Goal: Information Seeking & Learning: Learn about a topic

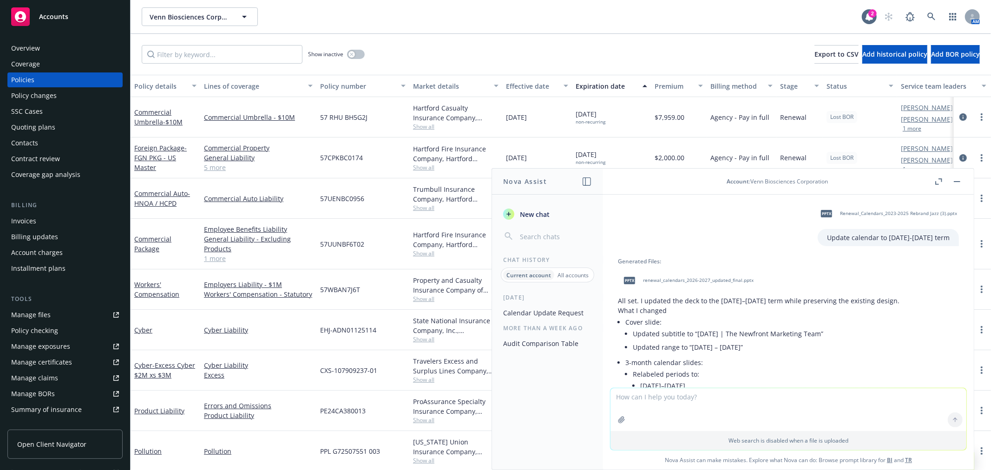
scroll to position [359, 0]
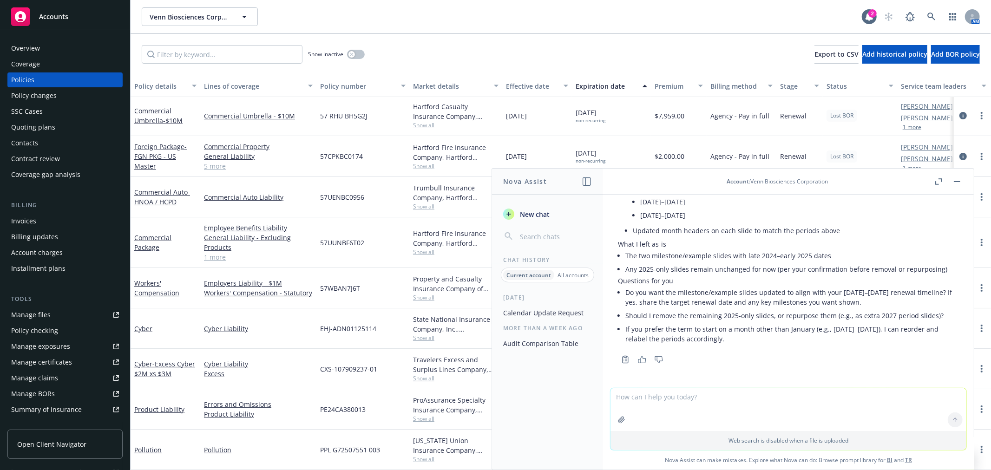
click at [955, 182] on button "button" at bounding box center [956, 181] width 11 height 11
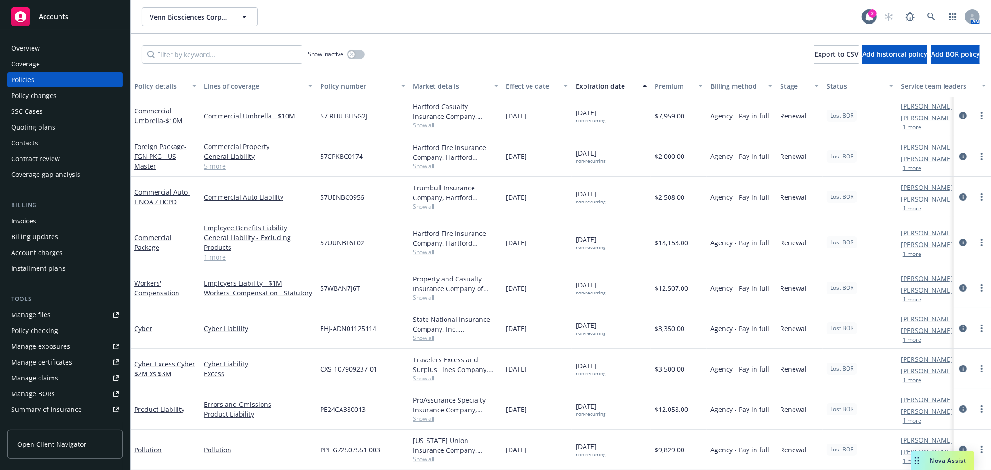
click at [943, 462] on span "Nova Assist" at bounding box center [948, 460] width 37 height 8
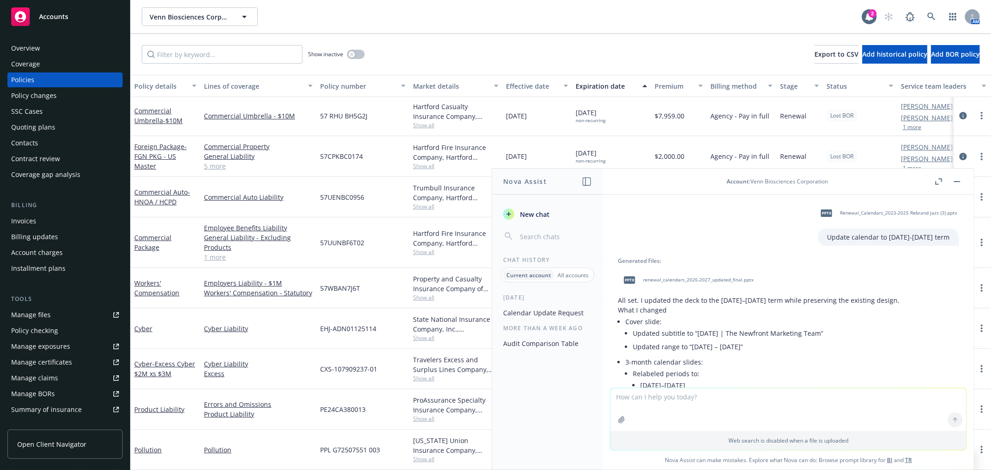
scroll to position [0, 0]
click at [702, 279] on span "renewal_calendars_2026-2027_updated_final.pptx" at bounding box center [698, 280] width 111 height 6
click at [27, 49] on div "Overview" at bounding box center [25, 48] width 29 height 15
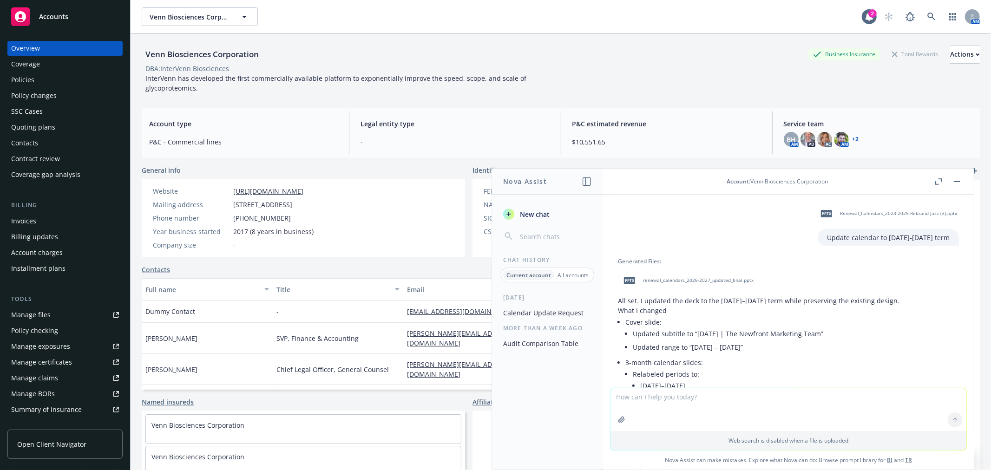
click at [959, 181] on icon "button" at bounding box center [956, 181] width 7 height 1
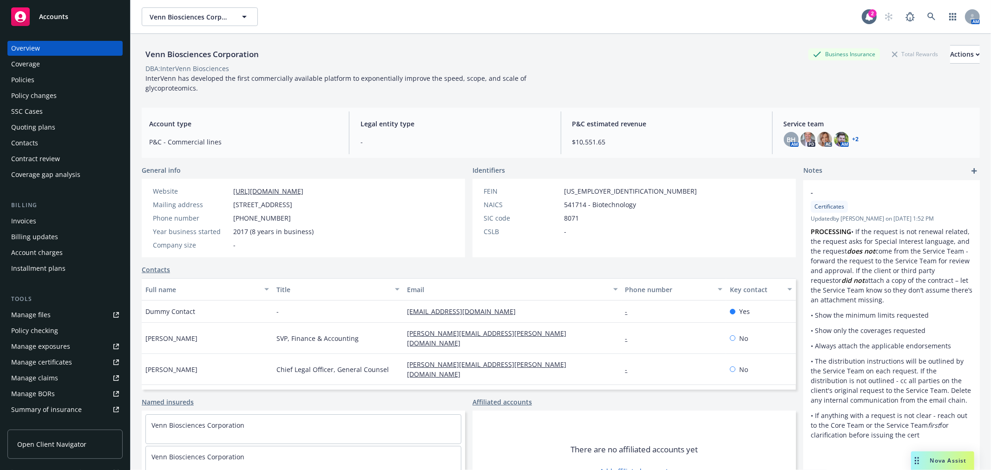
drag, startPoint x: 39, startPoint y: 74, endPoint x: 44, endPoint y: 75, distance: 5.2
click at [39, 74] on div "Policies" at bounding box center [65, 79] width 108 height 15
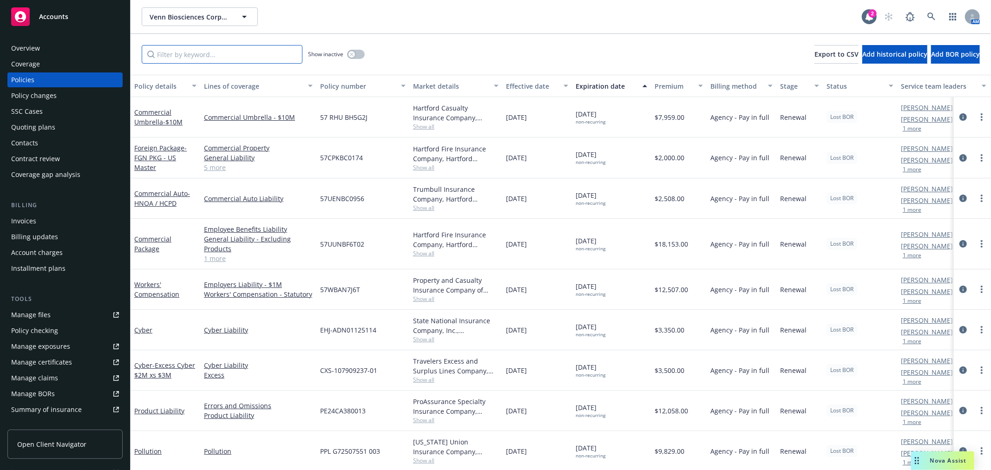
click at [226, 54] on input "Filter by keyword..." at bounding box center [222, 54] width 161 height 19
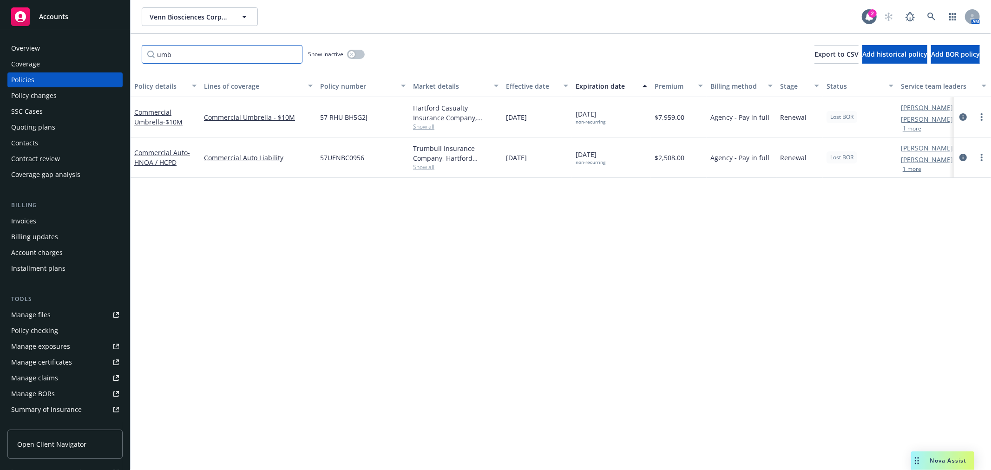
type input "umbr"
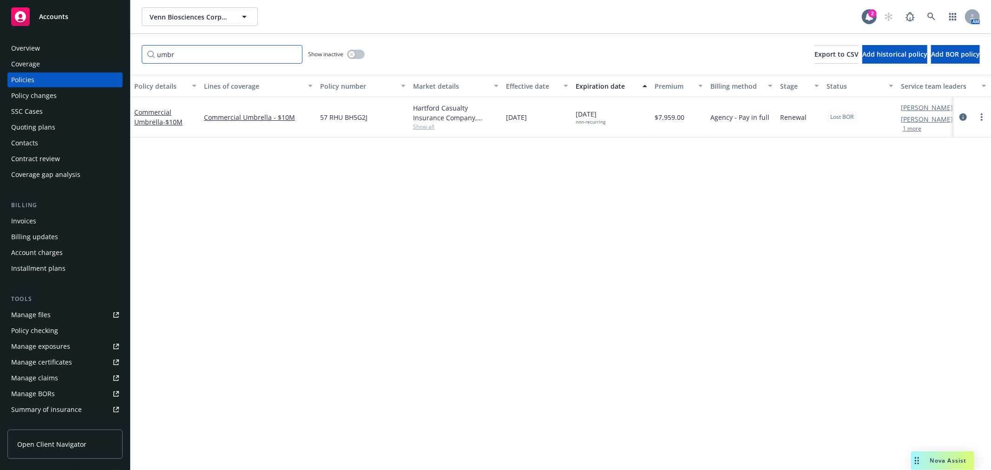
drag, startPoint x: 194, startPoint y: 58, endPoint x: -11, endPoint y: 54, distance: 204.4
click at [0, 54] on html "Accounts Overview Coverage Policies Policy changes SSC Cases Quoting plans Cont…" at bounding box center [495, 235] width 991 height 470
click at [193, 55] on input "umbr" at bounding box center [222, 54] width 161 height 19
click at [104, 54] on div "Accounts Overview Coverage Policies Policy changes SSC Cases Quoting plans Cont…" at bounding box center [495, 235] width 991 height 470
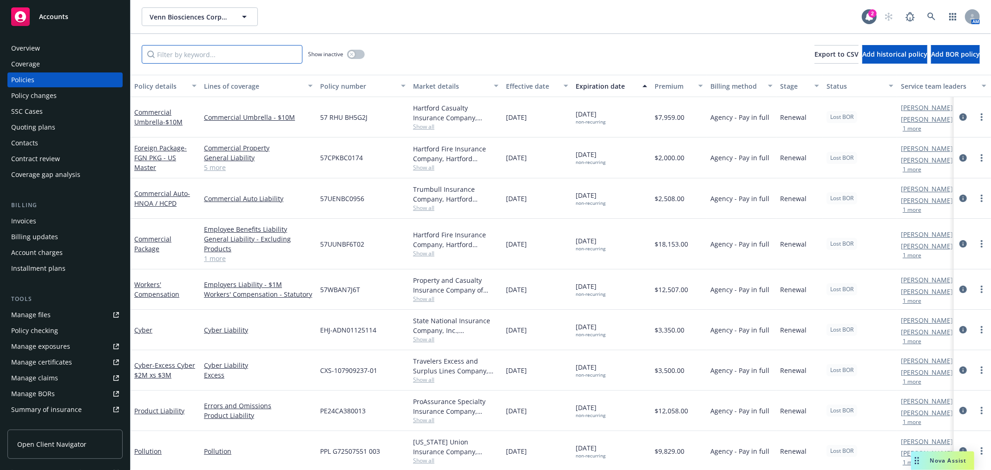
click at [202, 56] on input "Filter by keyword..." at bounding box center [222, 54] width 161 height 19
click at [177, 56] on input "Filter by keyword..." at bounding box center [222, 54] width 161 height 19
type input "cargo"
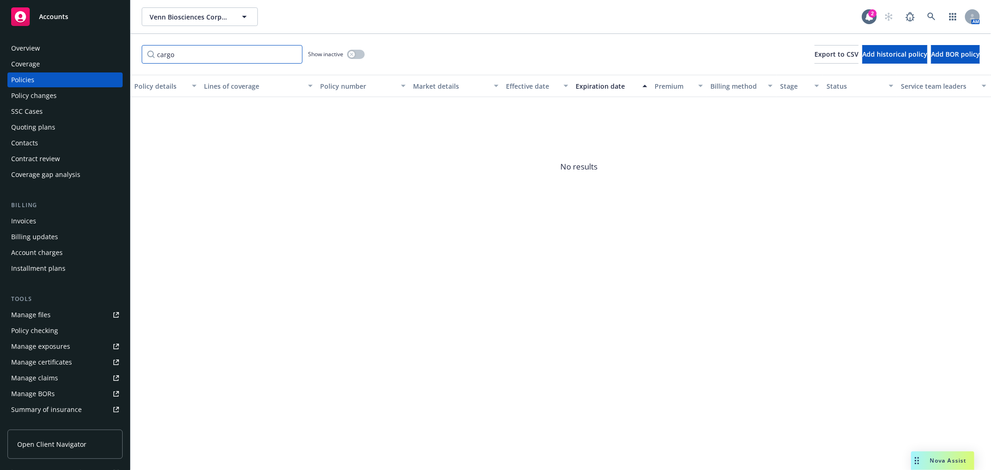
click at [293, 52] on input "cargo" at bounding box center [222, 54] width 161 height 19
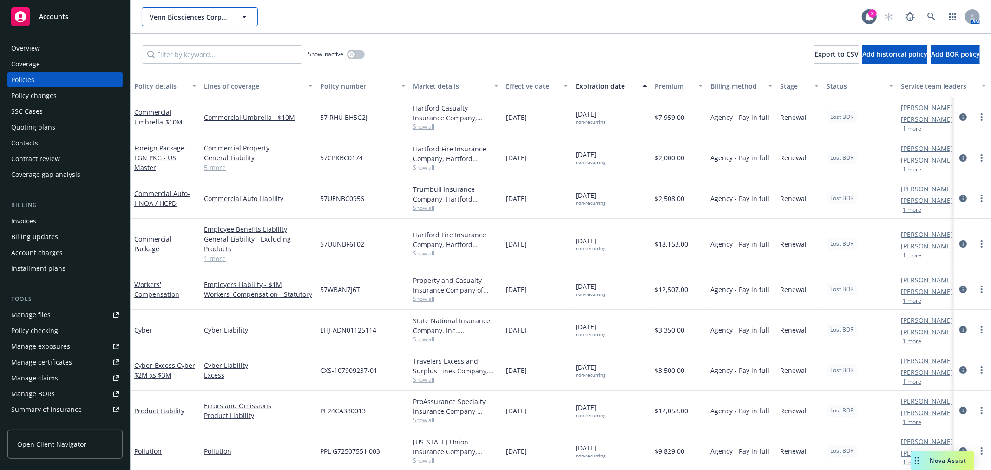
click at [199, 15] on span "Venn Biosciences Corporation" at bounding box center [190, 17] width 80 height 10
type input "soleno"
click at [194, 43] on strong "Soleno Therapeutics, Inc." at bounding box center [192, 43] width 80 height 9
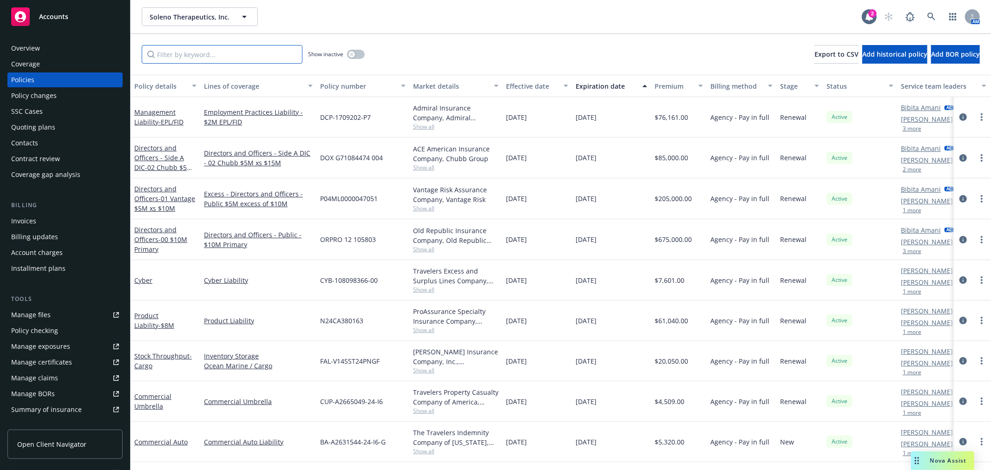
click at [210, 52] on input "Filter by keyword..." at bounding box center [222, 54] width 161 height 19
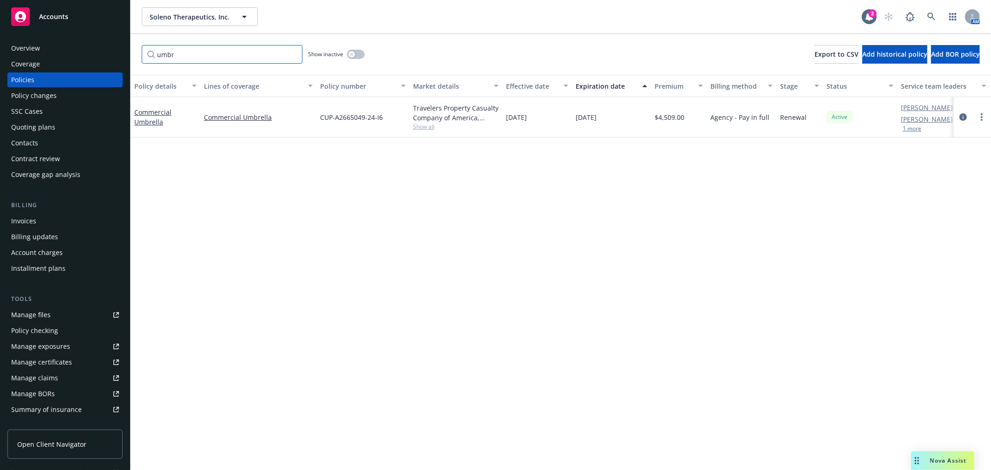
drag, startPoint x: 186, startPoint y: 57, endPoint x: 21, endPoint y: 44, distance: 165.4
click at [21, 44] on div "Accounts Overview Coverage Policies Policy changes SSC Cases Quoting plans Cont…" at bounding box center [495, 235] width 991 height 470
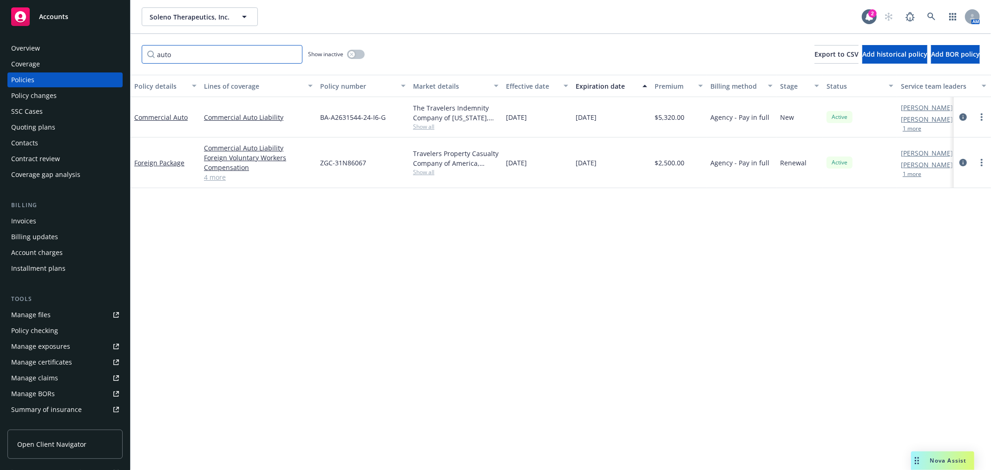
type input "auto"
click at [228, 20] on span "Soleno Therapeutics, Inc." at bounding box center [190, 17] width 80 height 10
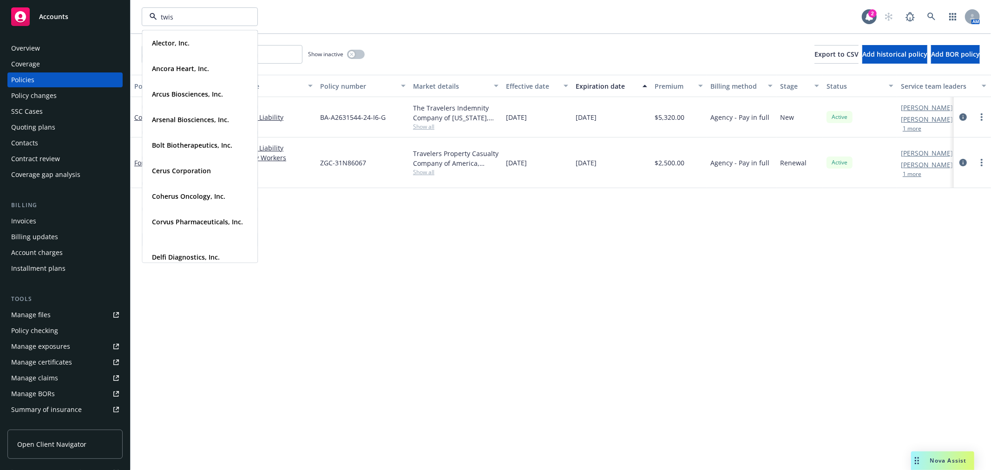
type input "twist"
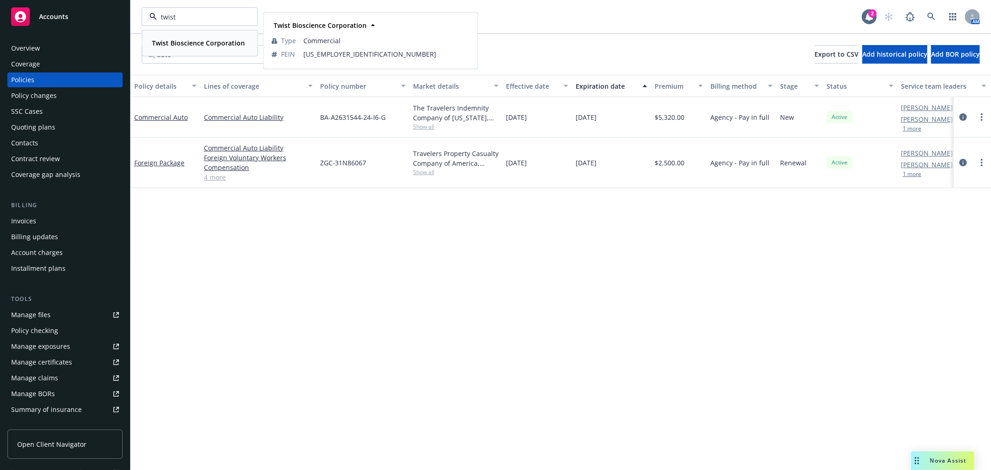
click at [202, 43] on strong "Twist Bioscience Corporation" at bounding box center [198, 43] width 93 height 9
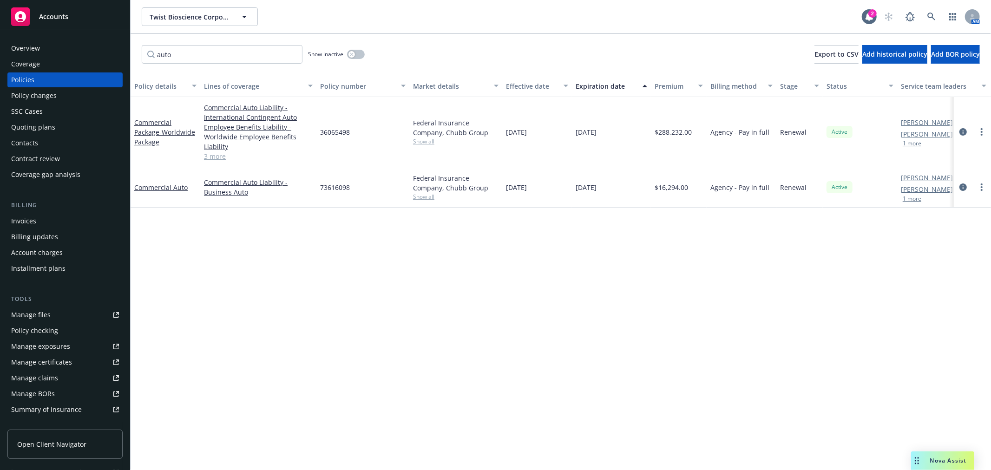
click at [67, 50] on div "Overview" at bounding box center [65, 48] width 108 height 15
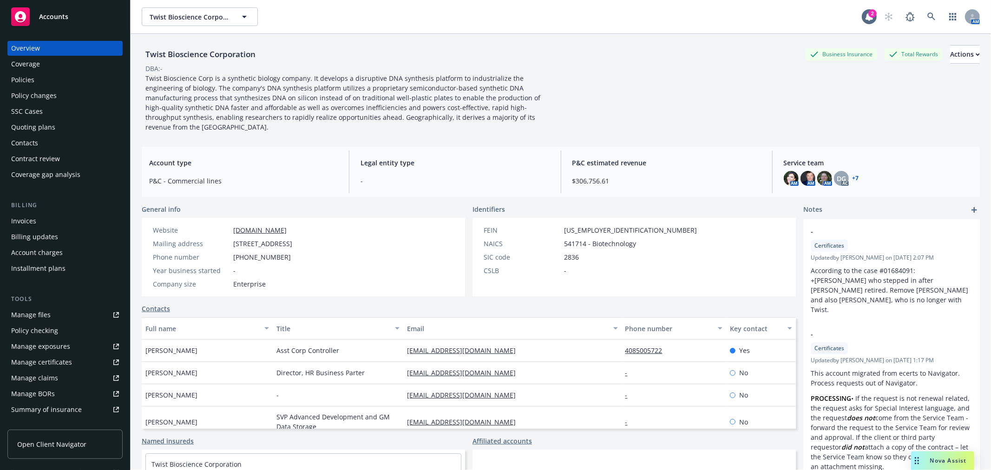
click at [54, 144] on div "Contacts" at bounding box center [65, 143] width 108 height 15
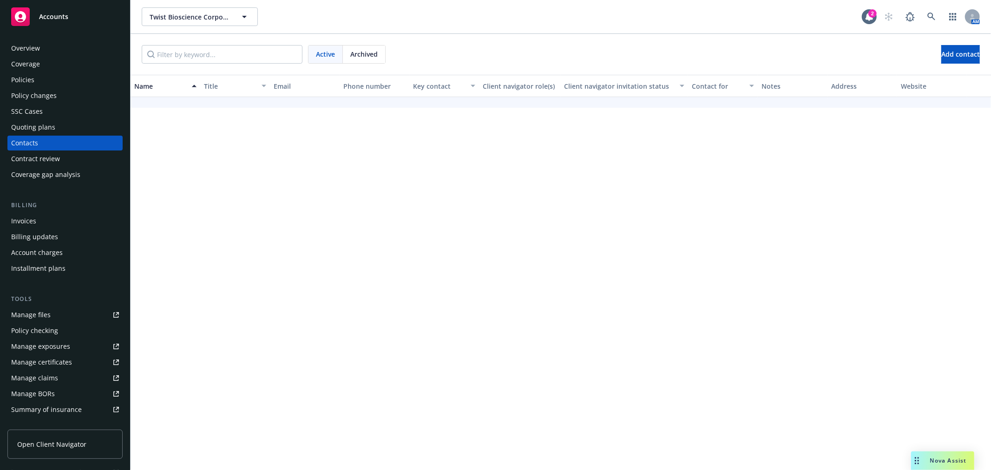
scroll to position [333, 0]
click at [206, 17] on span "Twist Bioscience Corporation" at bounding box center [190, 17] width 80 height 10
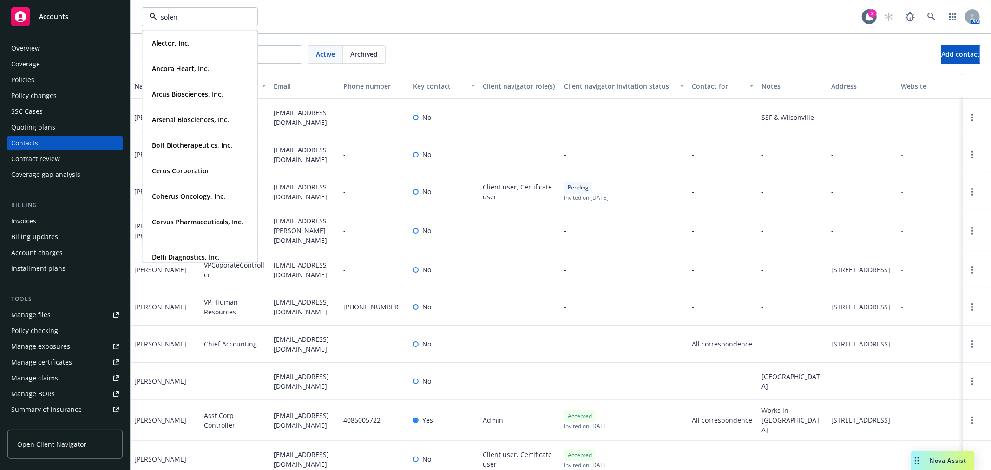
type input "soleno"
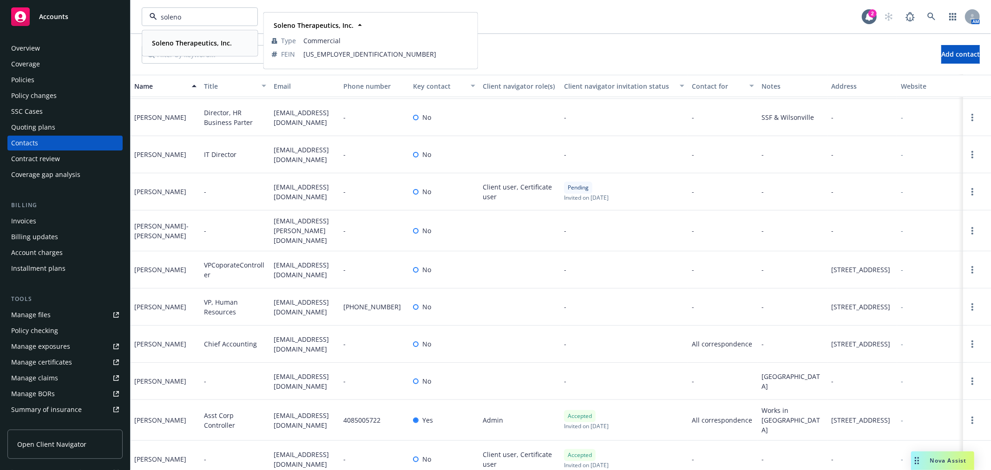
click at [210, 41] on strong "Soleno Therapeutics, Inc." at bounding box center [192, 43] width 80 height 9
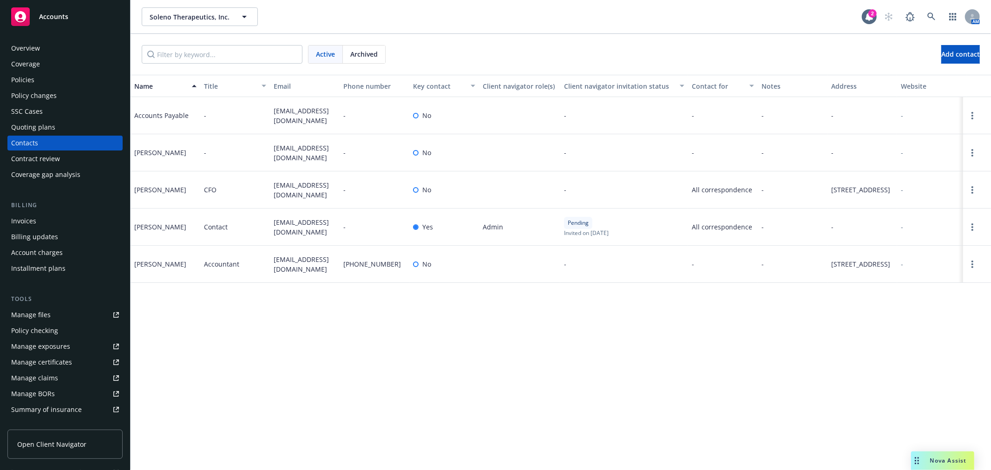
click at [47, 82] on div "Policies" at bounding box center [65, 79] width 108 height 15
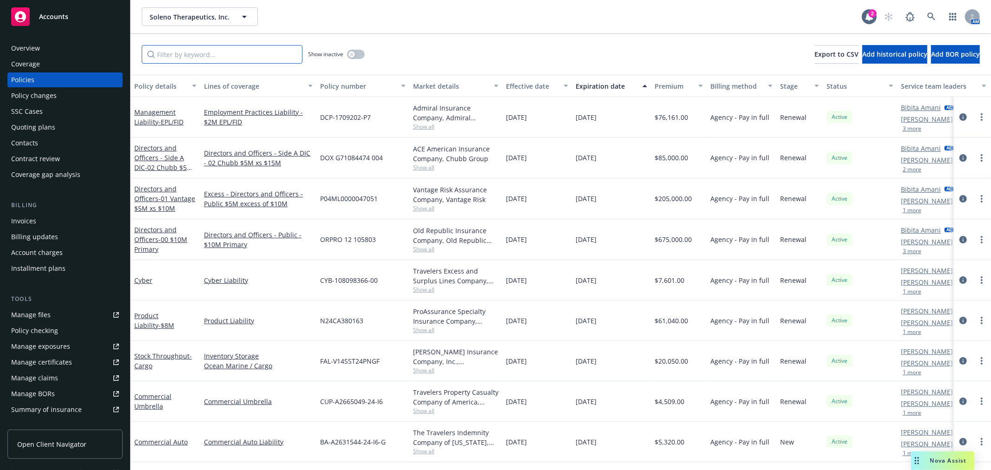
click at [198, 48] on input "Filter by keyword..." at bounding box center [222, 54] width 161 height 19
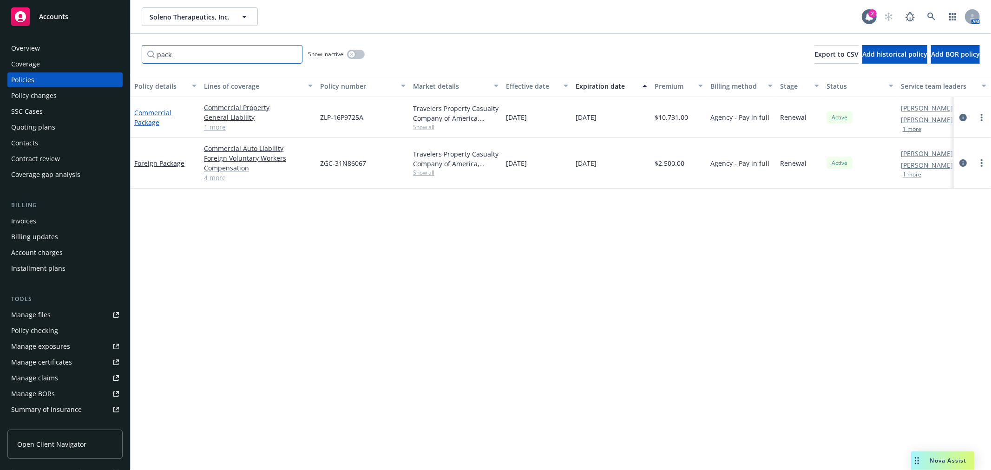
type input "pack"
click at [151, 109] on link "Commercial Package" at bounding box center [152, 117] width 37 height 19
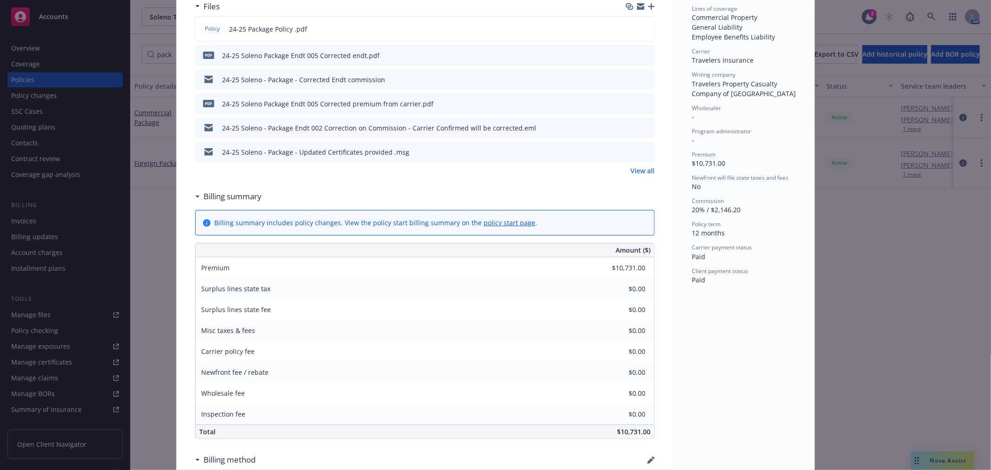
scroll to position [52, 0]
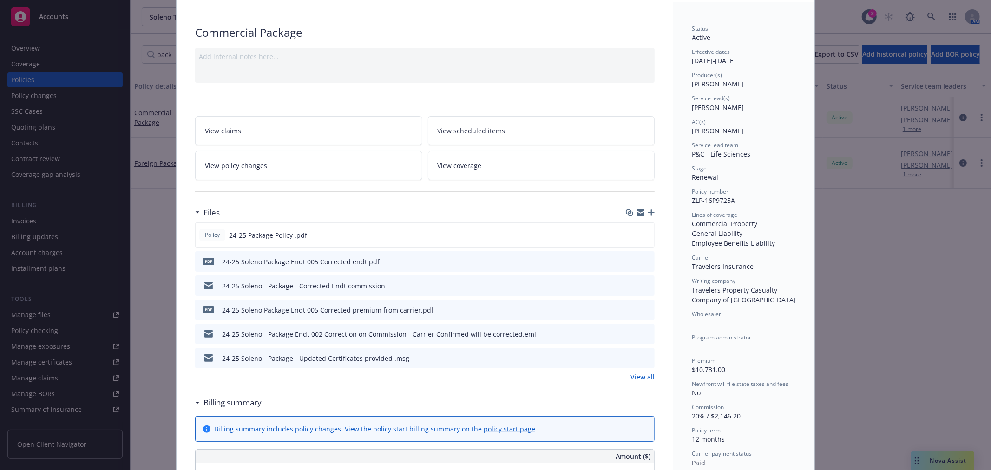
click at [254, 165] on span "View policy changes" at bounding box center [236, 166] width 62 height 10
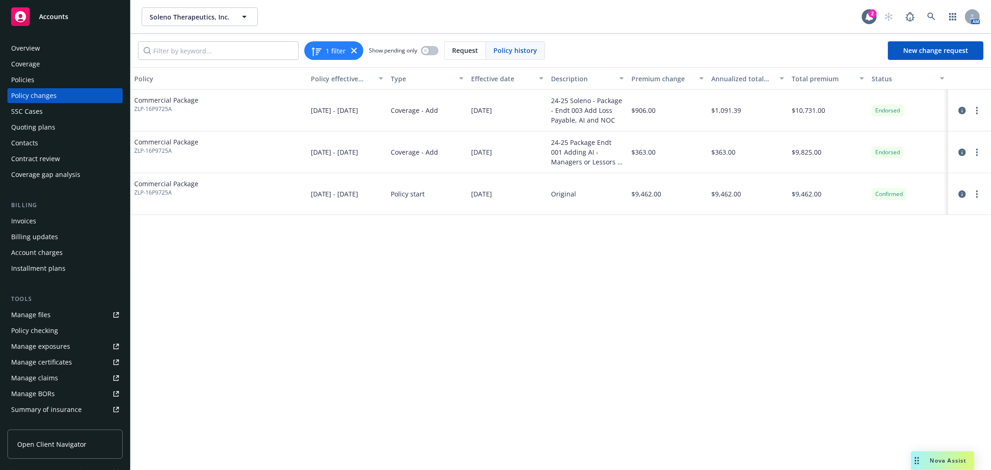
click at [60, 80] on div "Policies" at bounding box center [65, 79] width 108 height 15
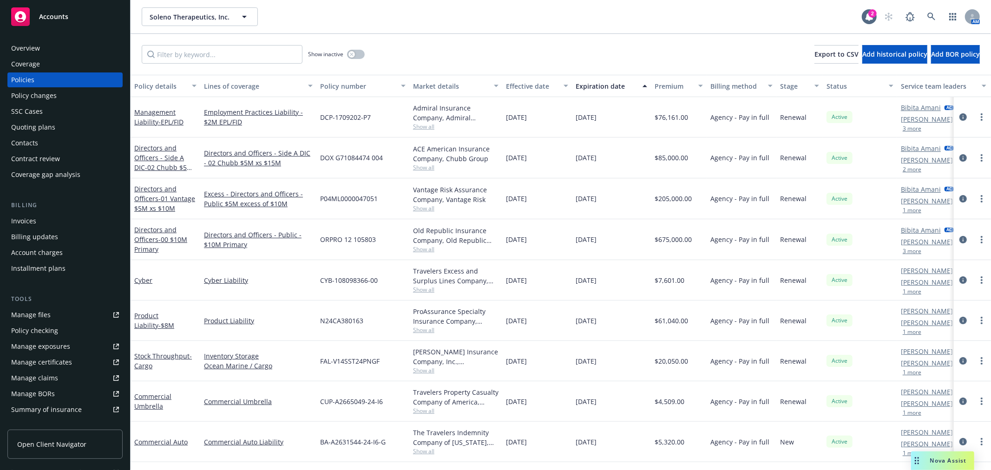
scroll to position [103, 0]
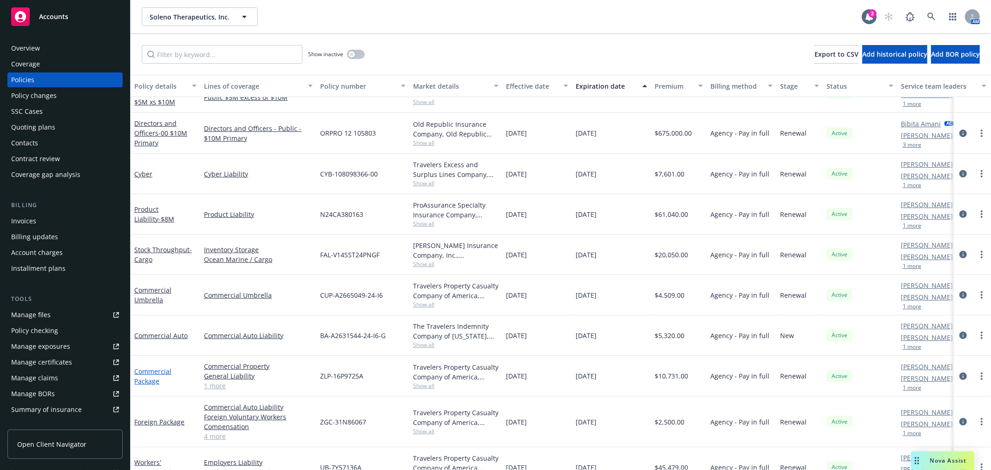
click at [144, 370] on link "Commercial Package" at bounding box center [152, 376] width 37 height 19
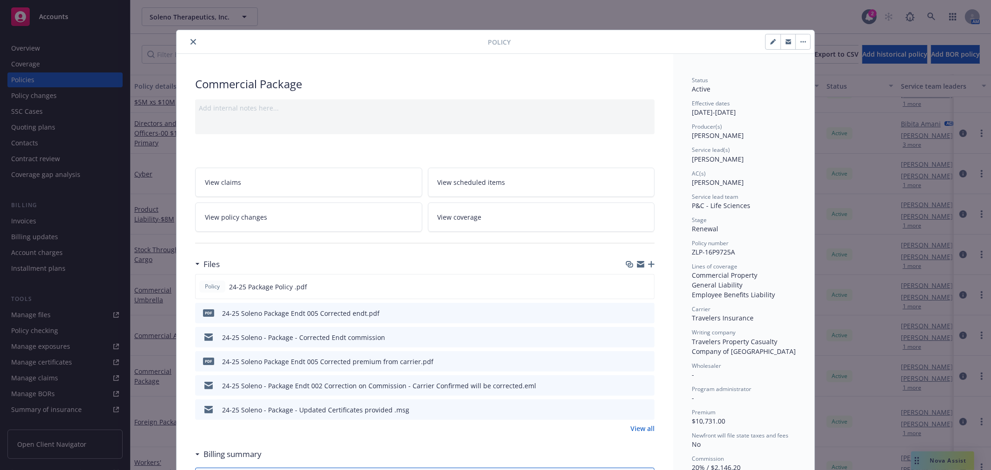
scroll to position [28, 0]
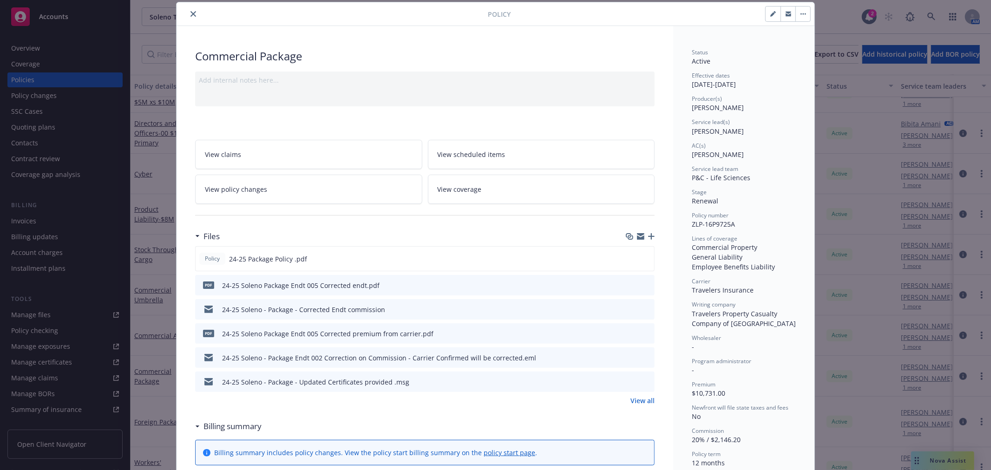
click at [267, 194] on link "View policy changes" at bounding box center [308, 189] width 227 height 29
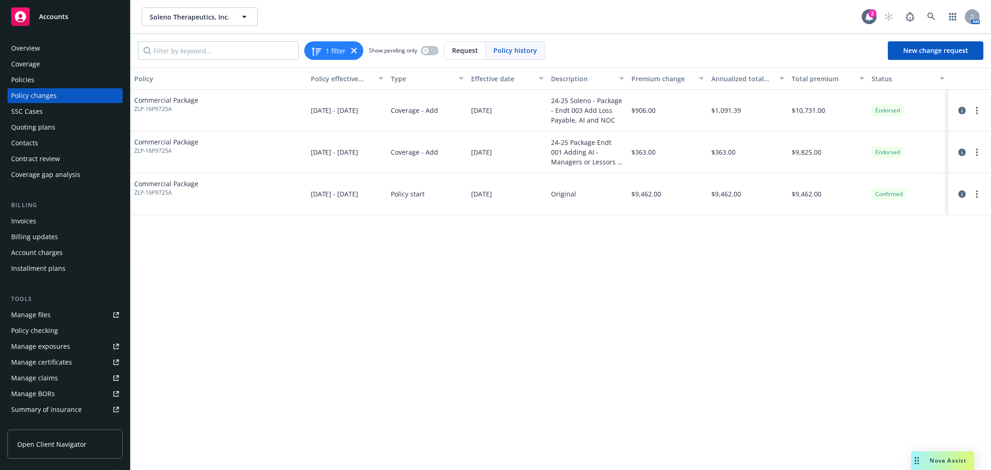
click at [530, 110] on div "01/15/2025" at bounding box center [507, 111] width 80 height 42
click at [39, 78] on div "Policies" at bounding box center [65, 79] width 108 height 15
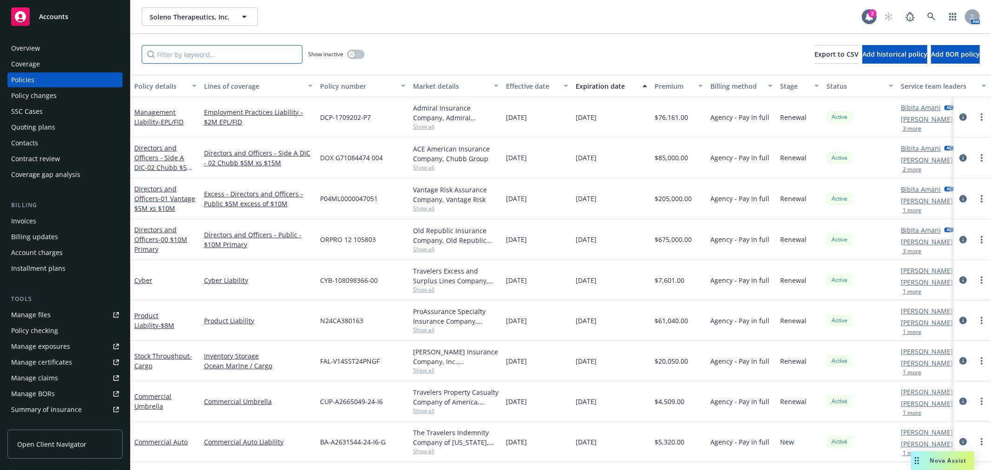
click at [205, 56] on input "Filter by keyword..." at bounding box center [222, 54] width 161 height 19
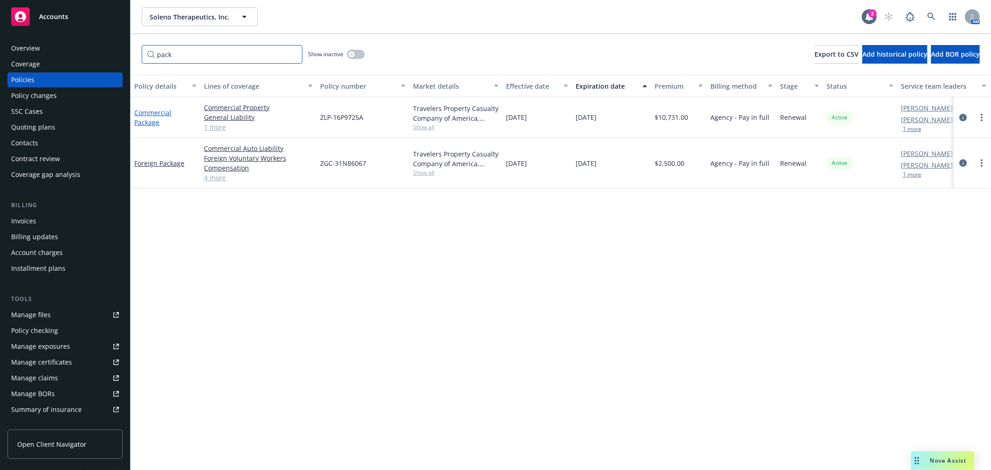
type input "pack"
click at [152, 115] on link "Commercial Package" at bounding box center [152, 117] width 37 height 19
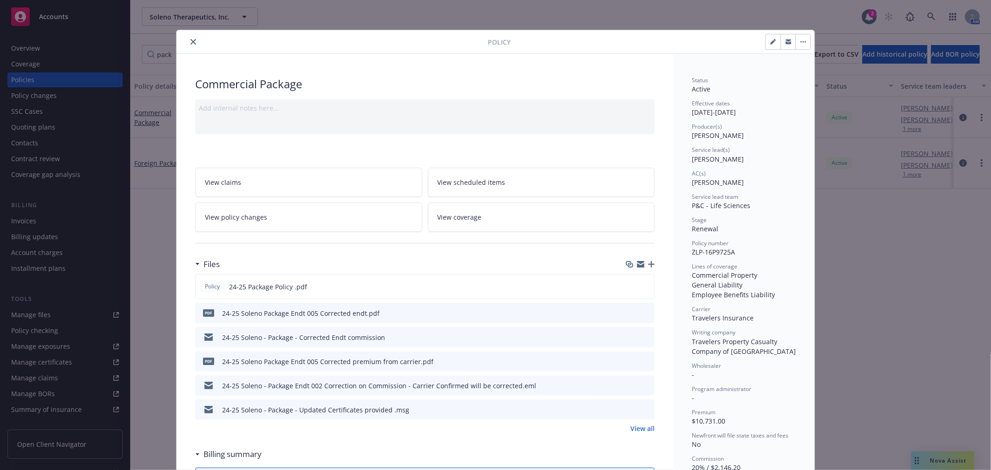
scroll to position [28, 0]
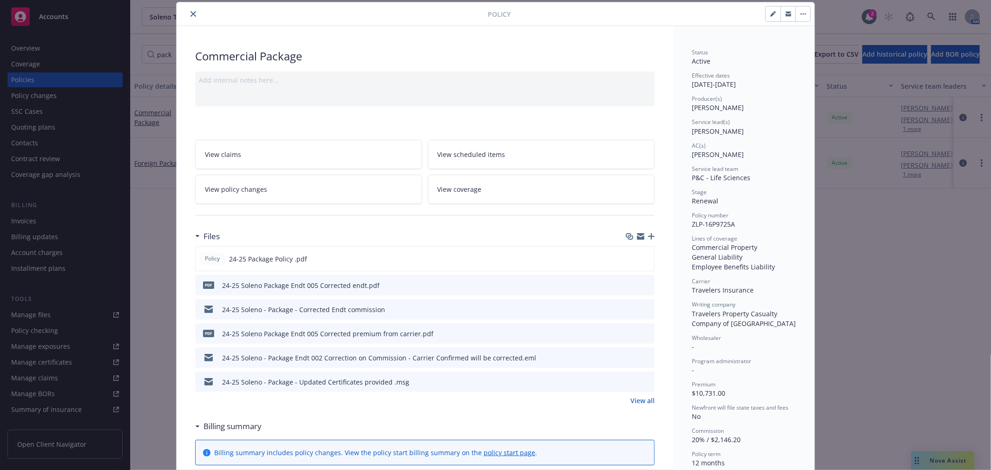
click at [636, 402] on link "View all" at bounding box center [642, 401] width 24 height 10
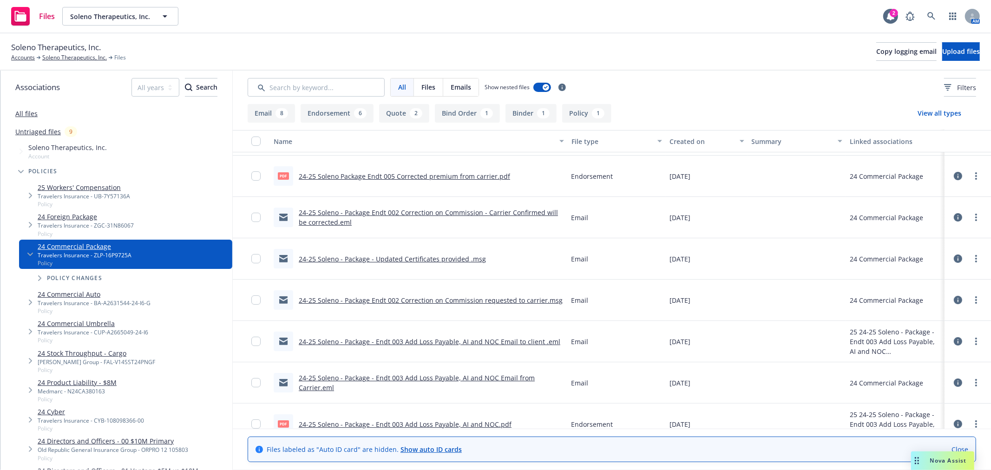
scroll to position [103, 0]
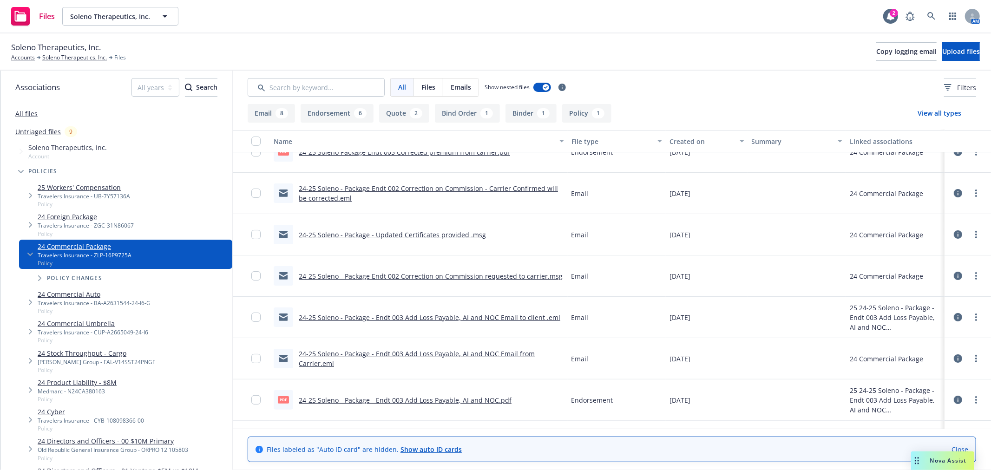
click at [463, 319] on link "24-25 Soleno - Package - Endt 003 Add Loss Payable, AI and NOC Email to client …" at bounding box center [429, 317] width 261 height 9
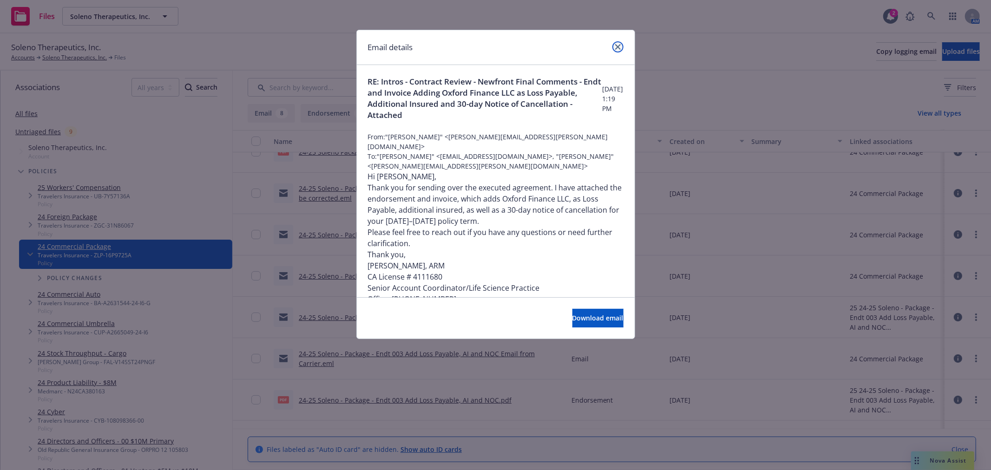
click at [616, 44] on icon "close" at bounding box center [618, 47] width 6 height 6
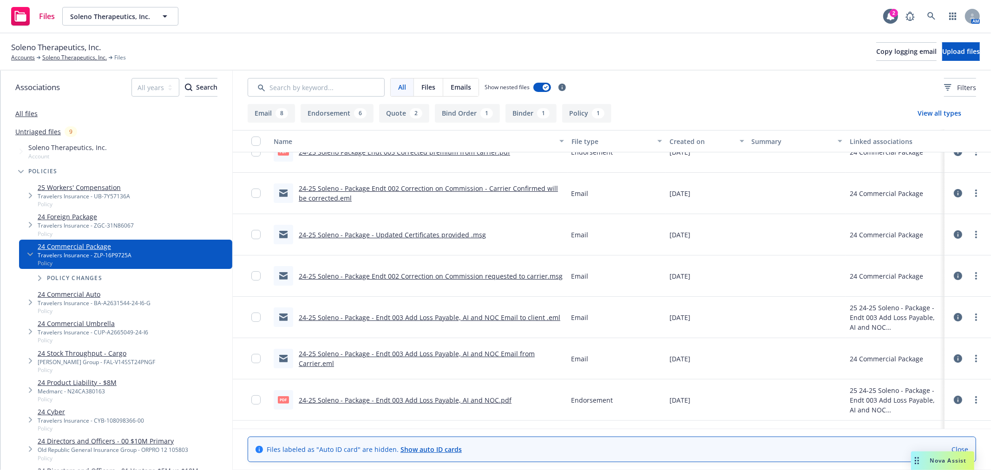
click at [419, 400] on link "24-25 Soleno - Package - Endt 003 Add Loss Payable, AI and NOC.pdf" at bounding box center [405, 400] width 213 height 9
click at [82, 59] on link "Soleno Therapeutics, Inc." at bounding box center [74, 57] width 65 height 8
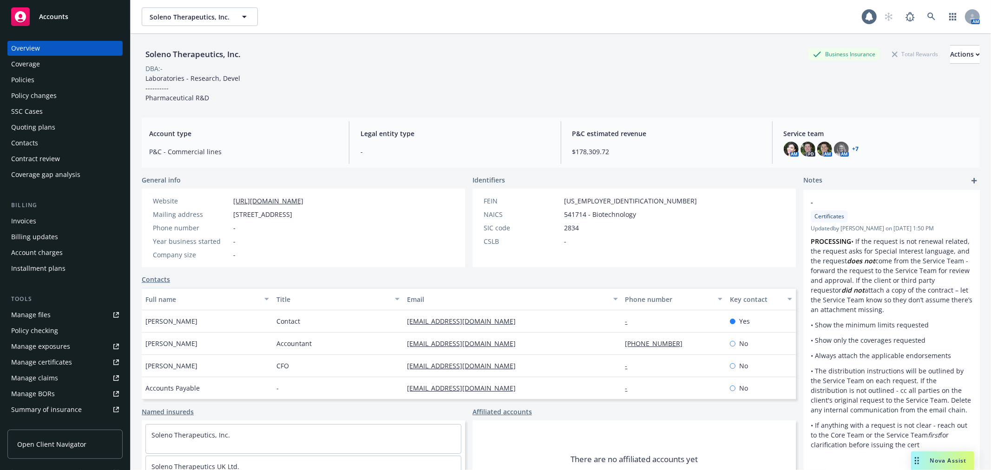
click at [50, 79] on div "Policies" at bounding box center [65, 79] width 108 height 15
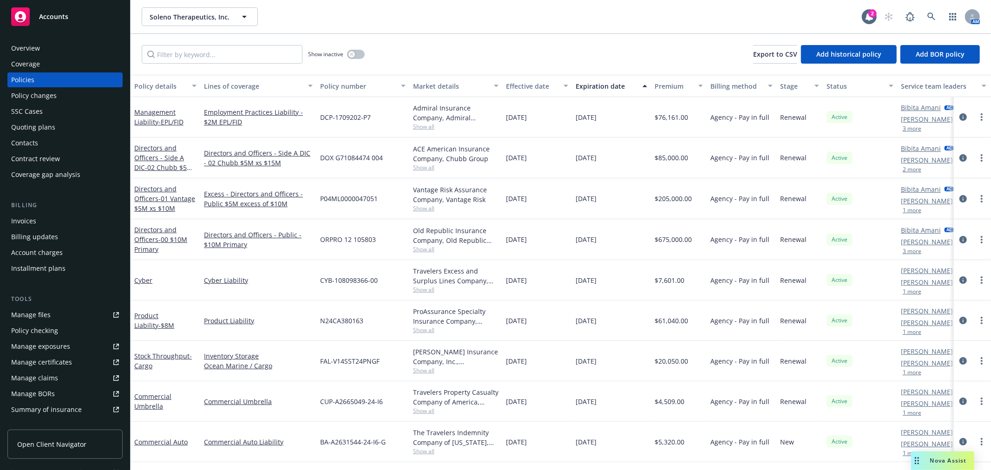
scroll to position [52, 0]
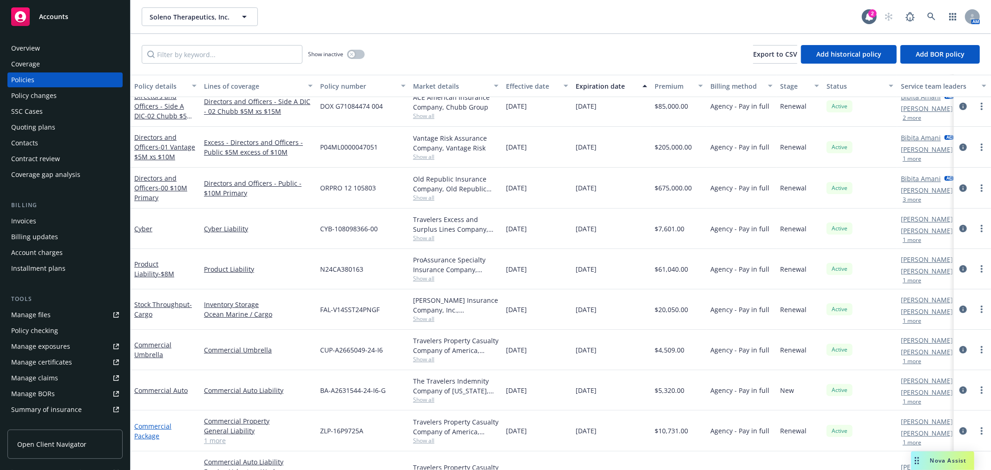
click at [149, 425] on link "Commercial Package" at bounding box center [152, 431] width 37 height 19
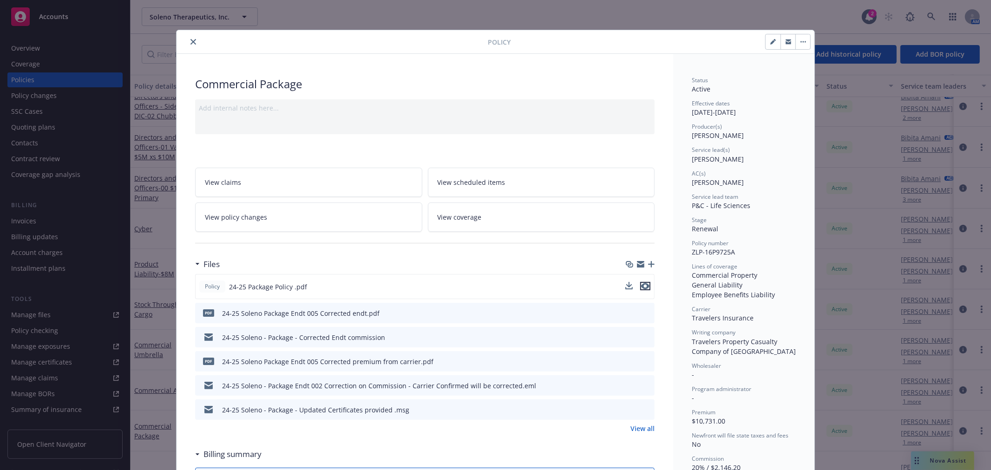
click at [641, 286] on icon "preview file" at bounding box center [645, 286] width 8 height 7
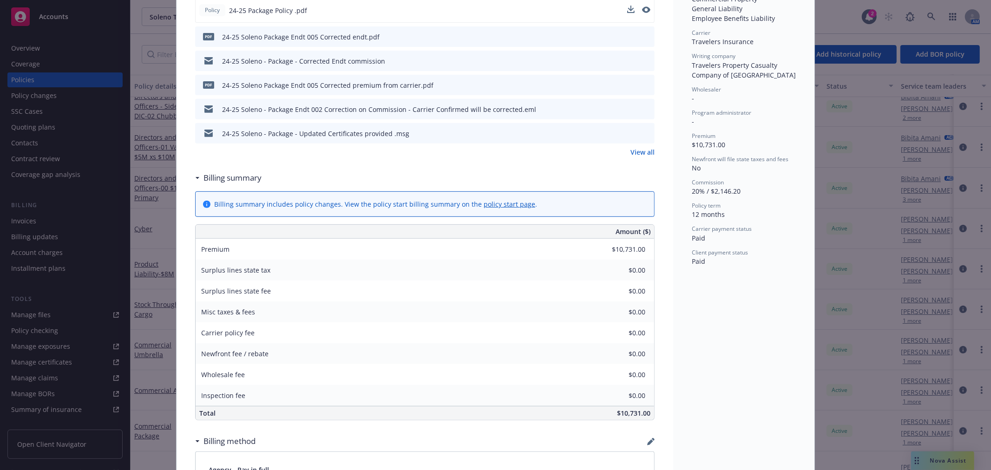
scroll to position [206, 0]
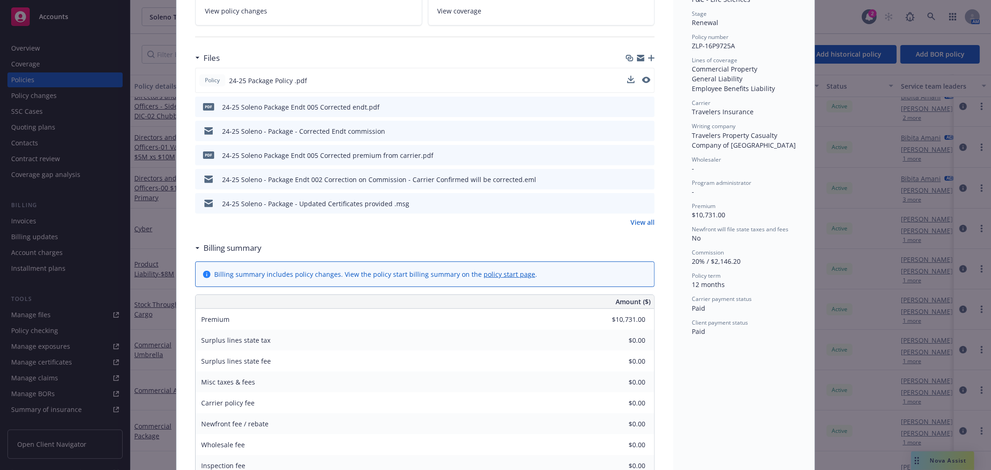
click at [251, 13] on span "View policy changes" at bounding box center [236, 11] width 62 height 10
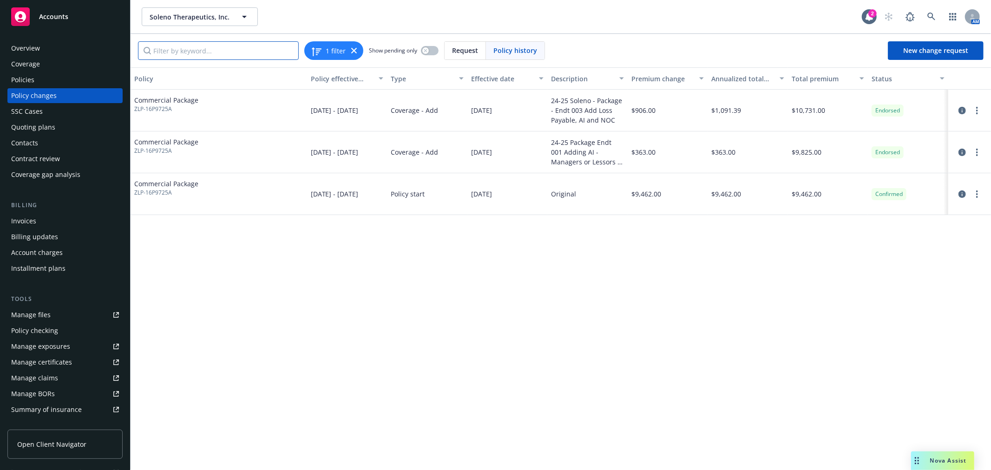
click at [193, 49] on input "Filter by keyword..." at bounding box center [218, 50] width 161 height 19
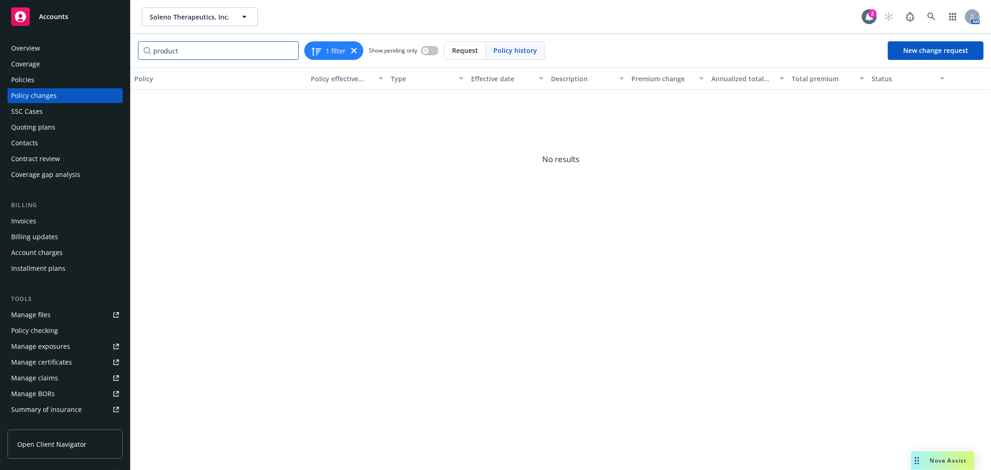
type input "product"
click at [193, 49] on input "product" at bounding box center [218, 50] width 161 height 19
drag, startPoint x: 207, startPoint y: 50, endPoint x: 79, endPoint y: 45, distance: 127.8
click at [79, 45] on div "Accounts Overview Coverage Policies Policy changes SSC Cases Quoting plans Cont…" at bounding box center [495, 235] width 991 height 470
click at [24, 76] on div "Policies" at bounding box center [22, 79] width 23 height 15
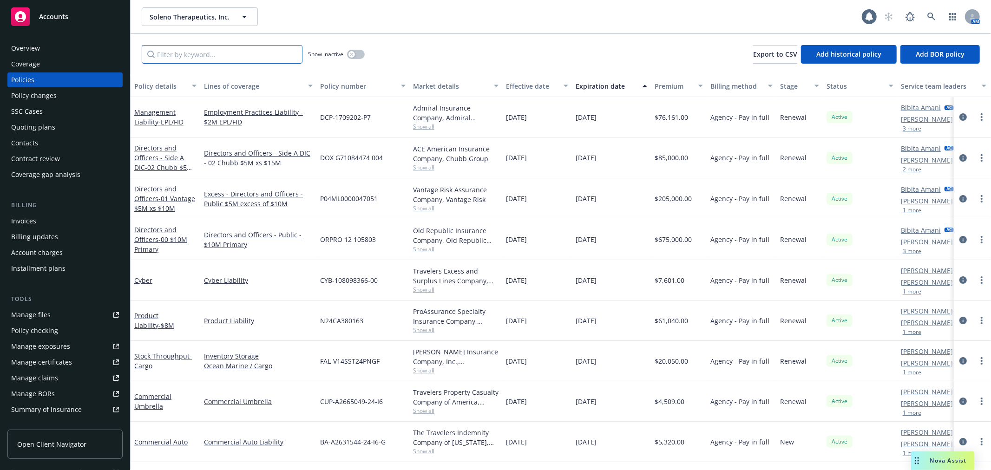
click at [208, 49] on input "Filter by keyword..." at bounding box center [222, 54] width 161 height 19
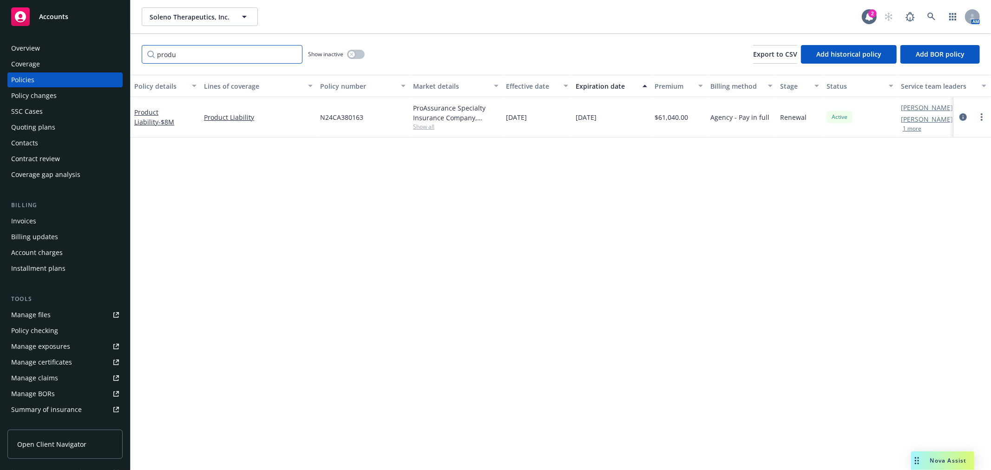
type input "produ"
click at [56, 126] on div "Quoting plans" at bounding box center [65, 127] width 108 height 15
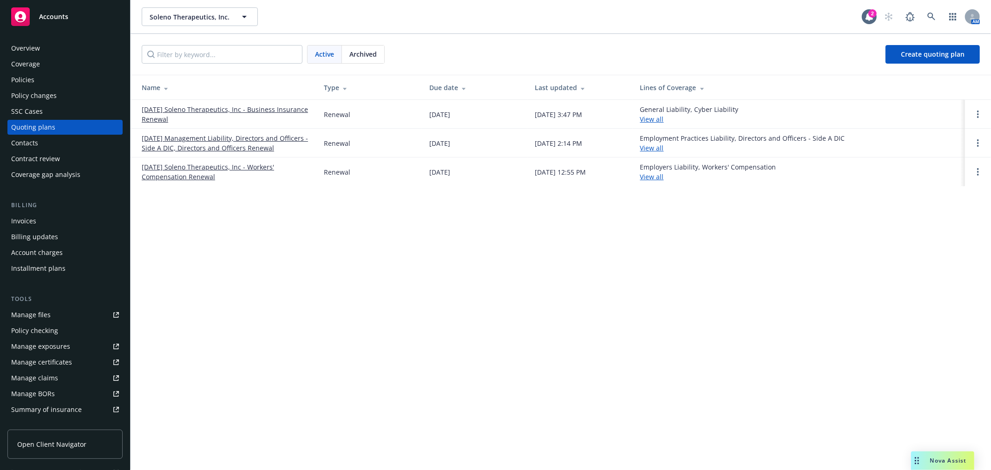
click at [233, 110] on link "11/14/25 Soleno Therapeutics, Inc - Business Insurance Renewal" at bounding box center [225, 114] width 167 height 20
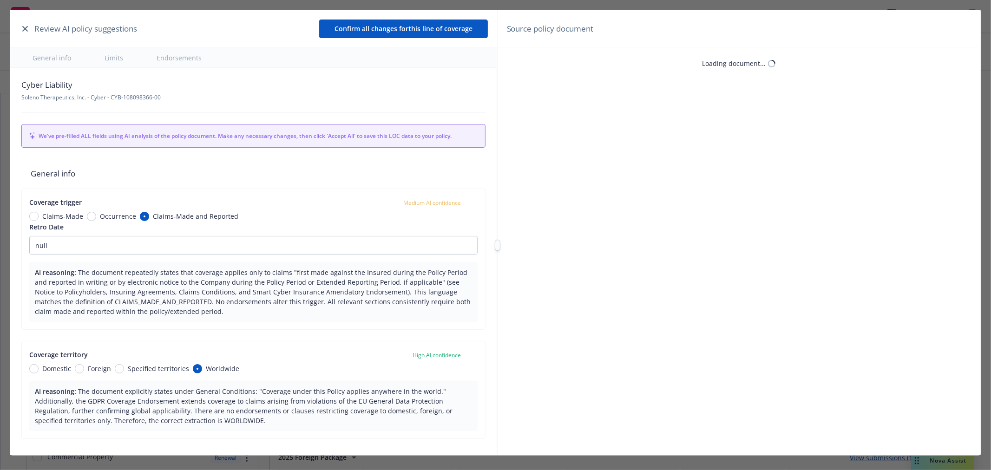
type textarea "x"
click at [25, 26] on icon "button" at bounding box center [25, 29] width 6 height 6
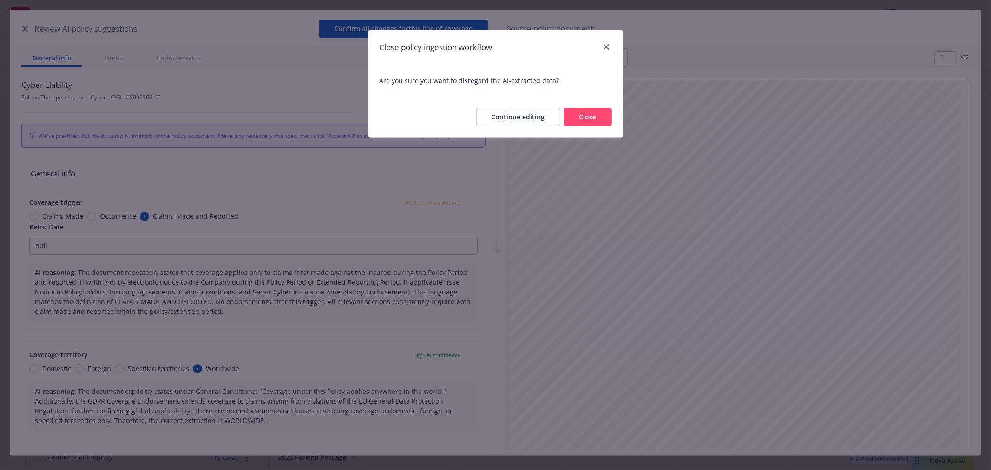
click at [596, 119] on button "Close" at bounding box center [588, 117] width 48 height 19
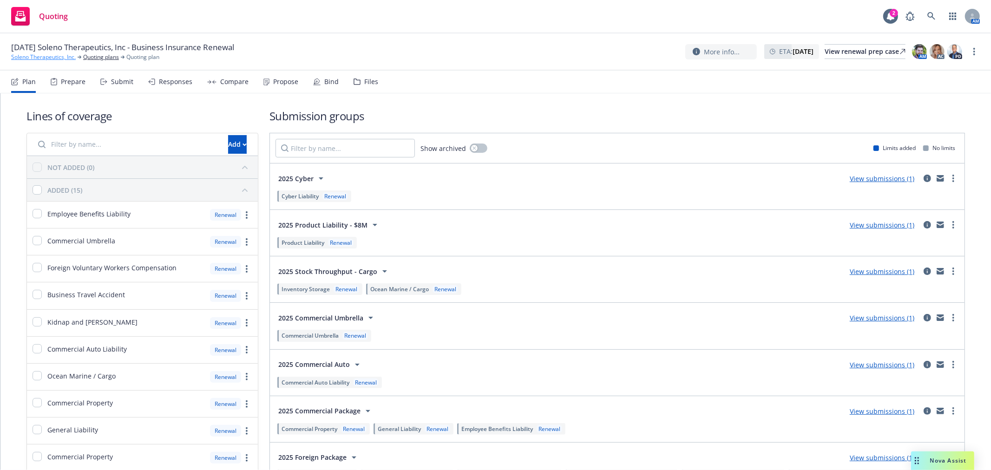
drag, startPoint x: 55, startPoint y: 58, endPoint x: 70, endPoint y: 60, distance: 15.6
click at [55, 58] on link "Soleno Therapeutics, Inc." at bounding box center [43, 57] width 65 height 8
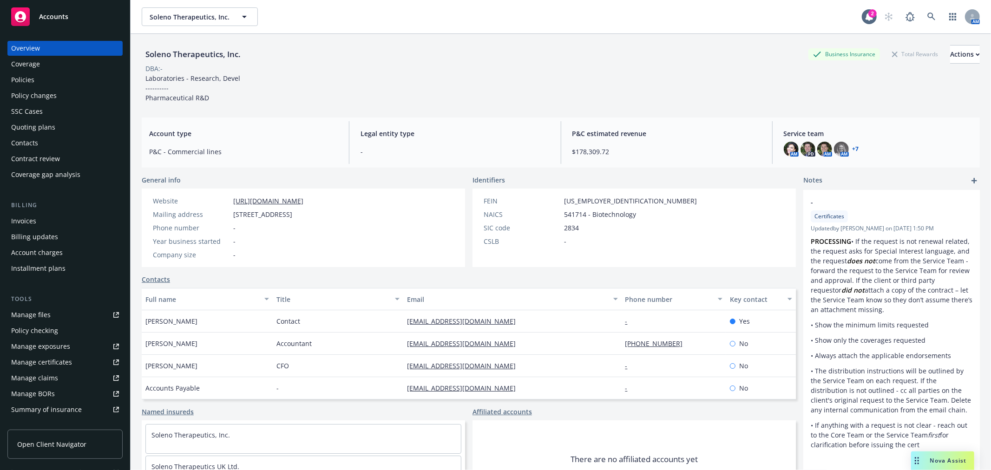
click at [45, 78] on div "Policies" at bounding box center [65, 79] width 108 height 15
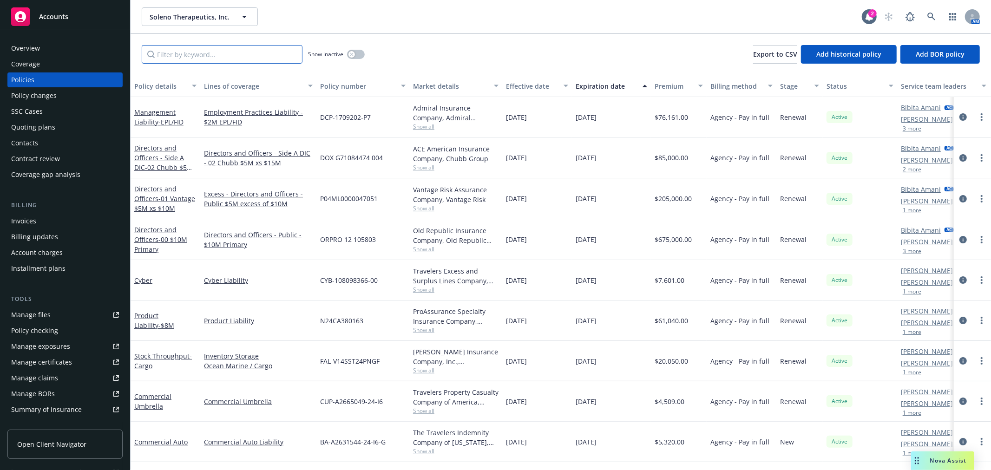
click at [200, 53] on input "Filter by keyword..." at bounding box center [222, 54] width 161 height 19
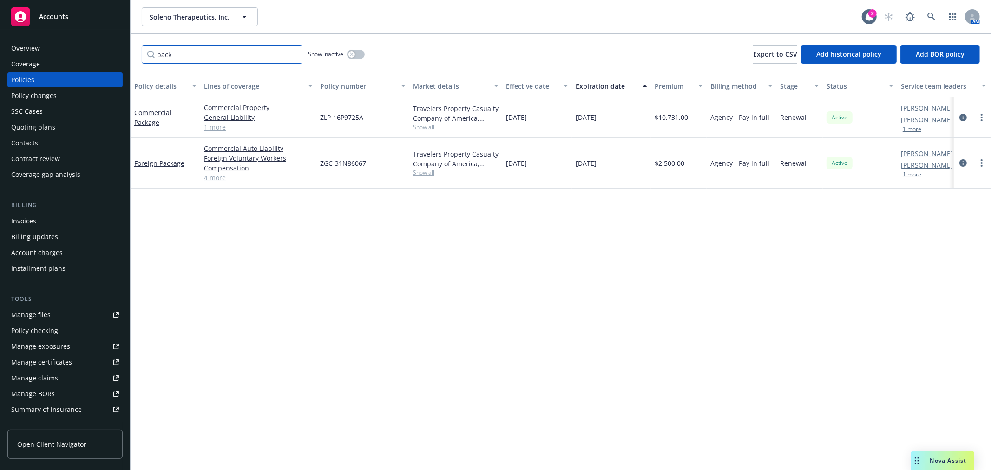
click at [192, 52] on input "pack" at bounding box center [222, 54] width 161 height 19
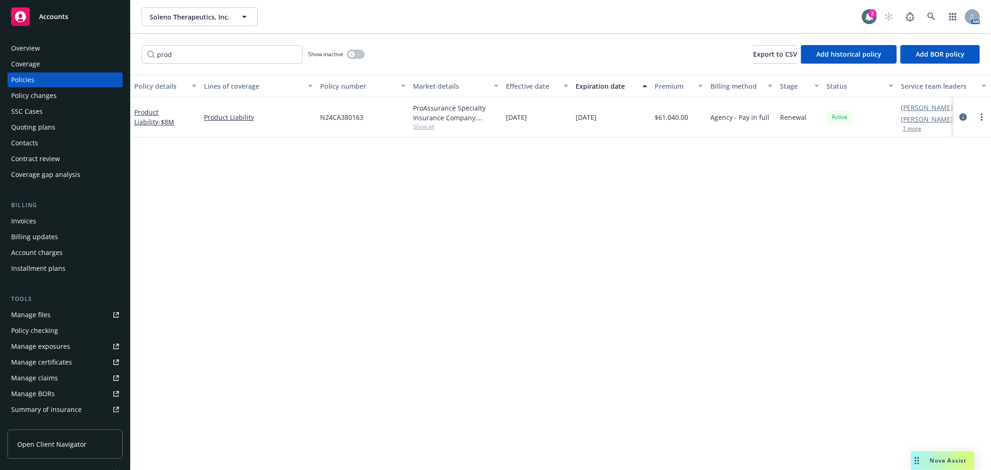
click at [415, 127] on span "Show all" at bounding box center [455, 127] width 85 height 8
drag, startPoint x: 196, startPoint y: 59, endPoint x: 48, endPoint y: 48, distance: 149.0
click at [48, 48] on div "Accounts Overview Coverage Policies Policy changes SSC Cases Quoting plans Cont…" at bounding box center [495, 235] width 991 height 470
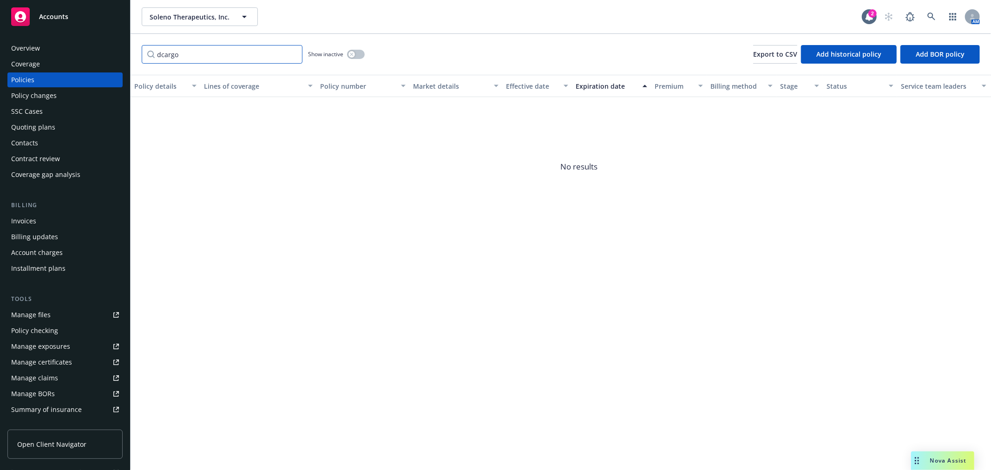
click at [129, 54] on div "Accounts Overview Coverage Policies Policy changes SSC Cases Quoting plans Cont…" at bounding box center [495, 235] width 991 height 470
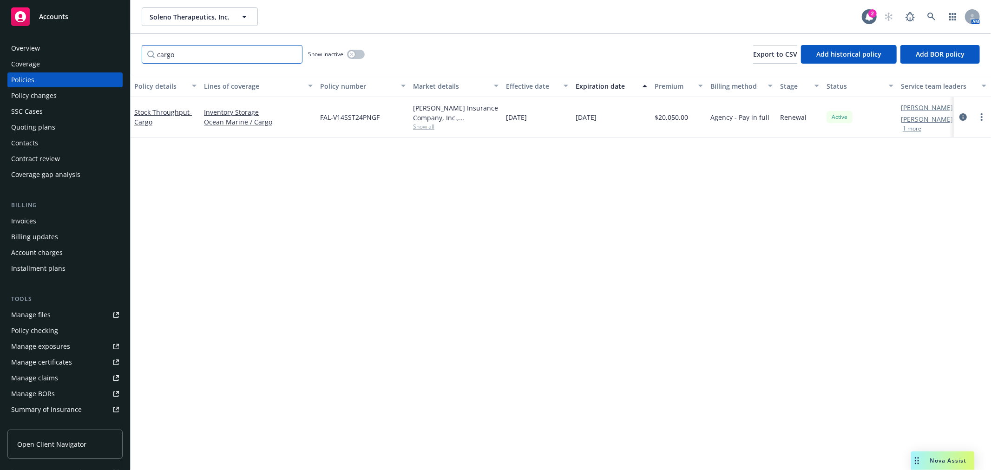
drag, startPoint x: 185, startPoint y: 56, endPoint x: -1, endPoint y: 37, distance: 186.7
click at [0, 37] on html "Accounts Overview Coverage Policies Policy changes SSC Cases Quoting plans Cont…" at bounding box center [495, 235] width 991 height 470
type input "cyber"
click at [427, 129] on span "Show all" at bounding box center [455, 127] width 85 height 8
click at [143, 113] on link "Cyber" at bounding box center [143, 117] width 18 height 9
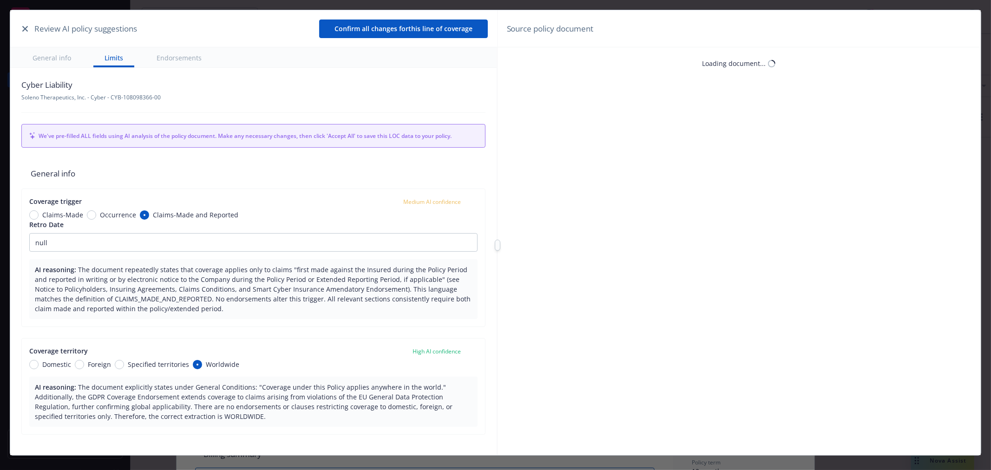
type textarea "x"
type input "2"
click at [20, 28] on button "button" at bounding box center [25, 28] width 11 height 11
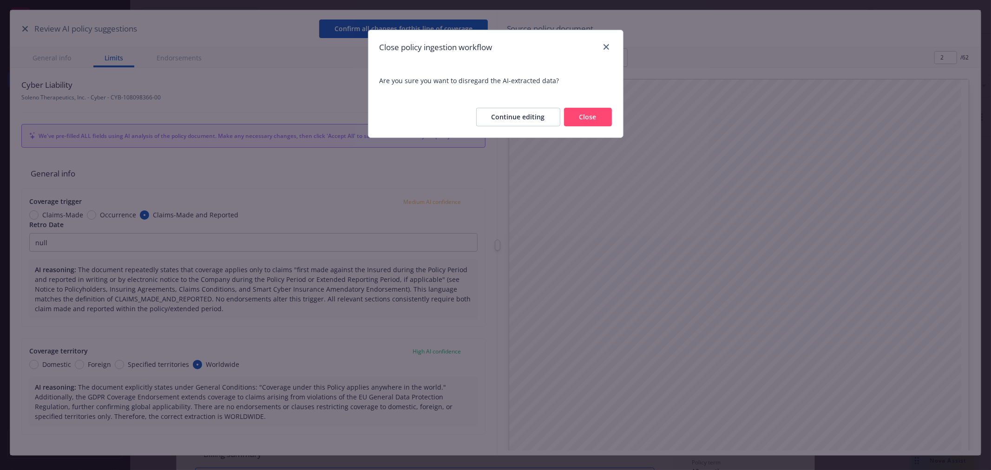
click at [588, 118] on button "Close" at bounding box center [588, 117] width 48 height 19
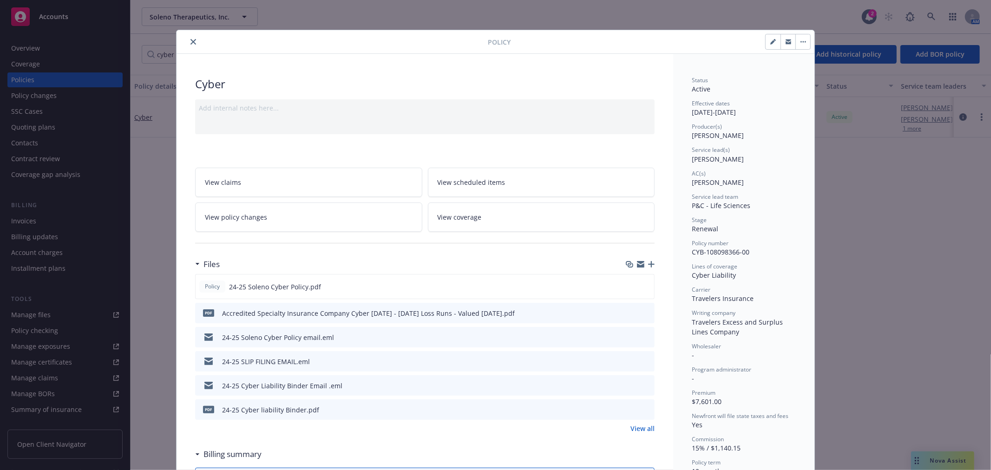
click at [190, 40] on icon "close" at bounding box center [193, 42] width 6 height 6
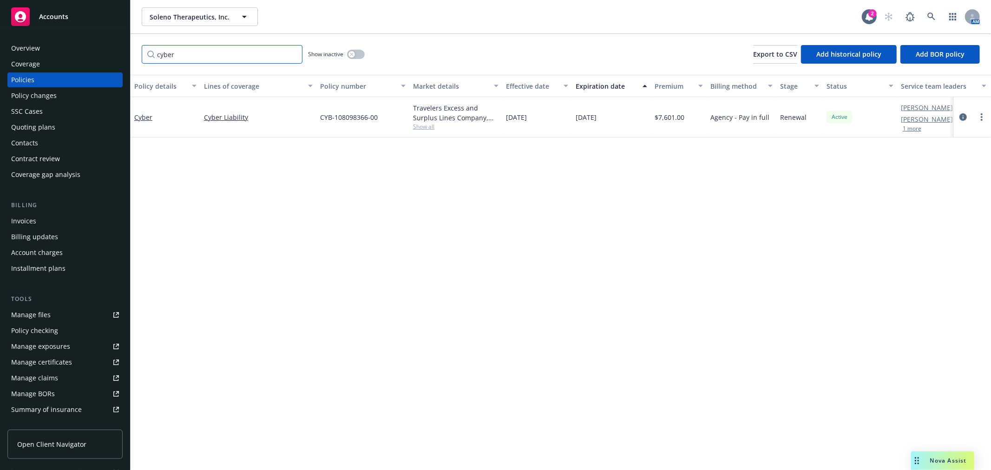
drag, startPoint x: 101, startPoint y: 50, endPoint x: 52, endPoint y: 39, distance: 50.4
click at [54, 40] on div "Accounts Overview Coverage Policies Policy changes SSC Cases Quoting plans Cont…" at bounding box center [495, 235] width 991 height 470
click at [430, 128] on span "Show all" at bounding box center [455, 127] width 85 height 8
click at [167, 111] on link "Stock Throughput - Cargo" at bounding box center [163, 117] width 58 height 19
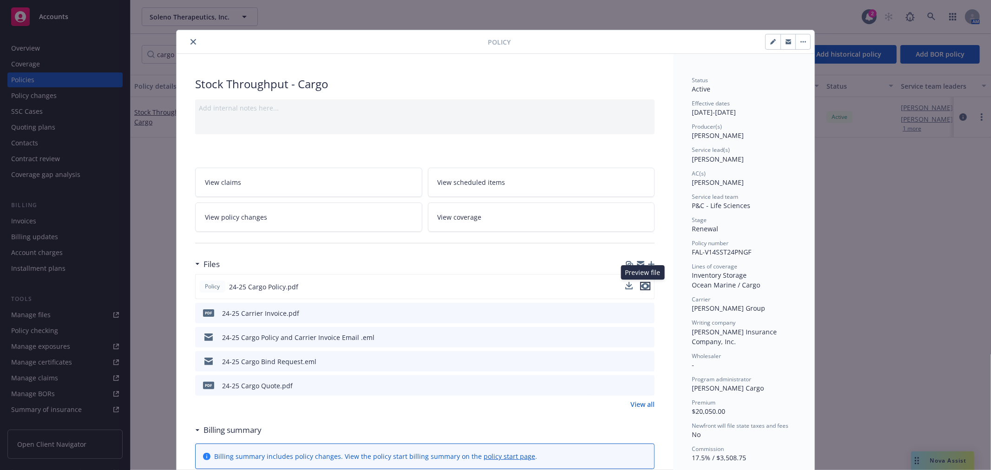
click at [642, 283] on icon "preview file" at bounding box center [645, 286] width 8 height 7
click at [190, 43] on icon "close" at bounding box center [193, 42] width 6 height 6
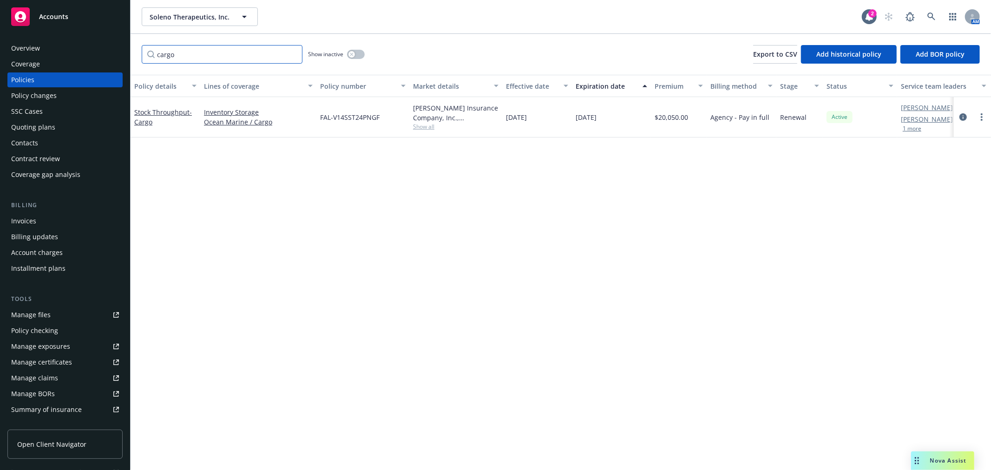
drag, startPoint x: 189, startPoint y: 57, endPoint x: -41, endPoint y: 53, distance: 229.9
click at [0, 53] on html "Accounts Overview Coverage Policies Policy changes SSC Cases Quoting plans Cont…" at bounding box center [495, 235] width 991 height 470
type input "cyber"
drag, startPoint x: 141, startPoint y: 113, endPoint x: 152, endPoint y: 113, distance: 11.1
click at [141, 113] on link "Cyber" at bounding box center [143, 117] width 18 height 9
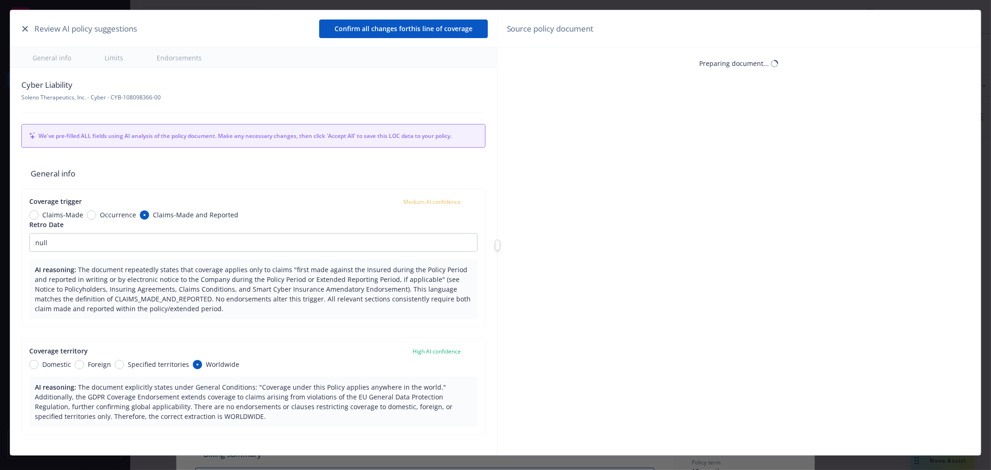
type textarea "x"
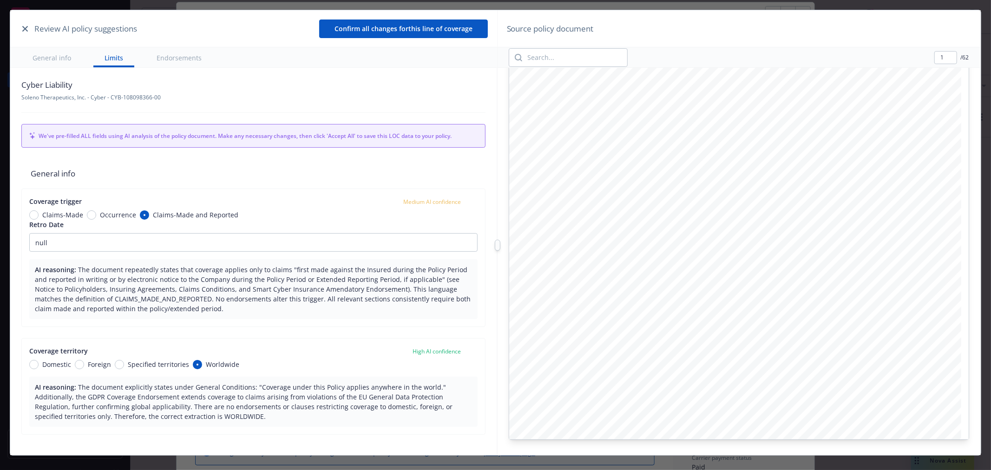
type input "2"
click at [31, 25] on div "Review AI policy suggestions" at bounding box center [78, 29] width 117 height 12
click at [19, 30] on div "Review AI policy suggestions Confirm all changes for this line of coverage" at bounding box center [253, 28] width 486 height 37
click at [23, 29] on icon "button" at bounding box center [25, 29] width 6 height 6
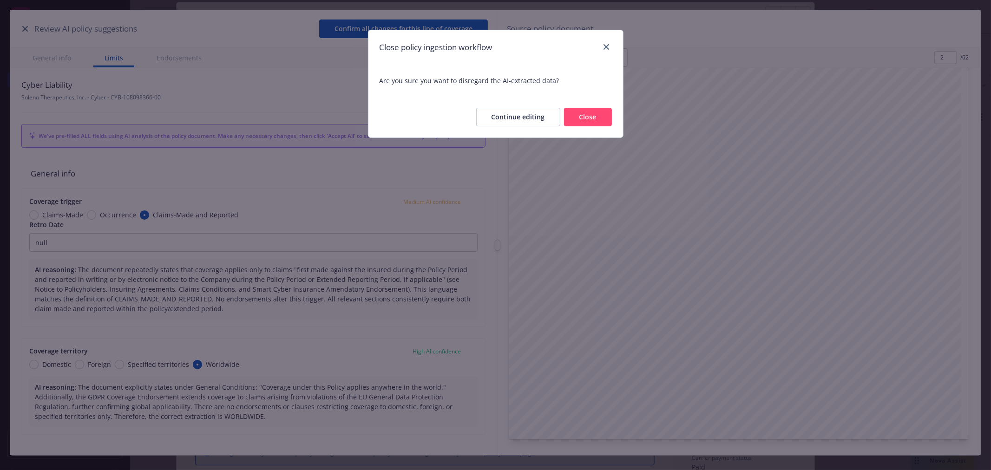
click at [588, 117] on button "Close" at bounding box center [588, 117] width 48 height 19
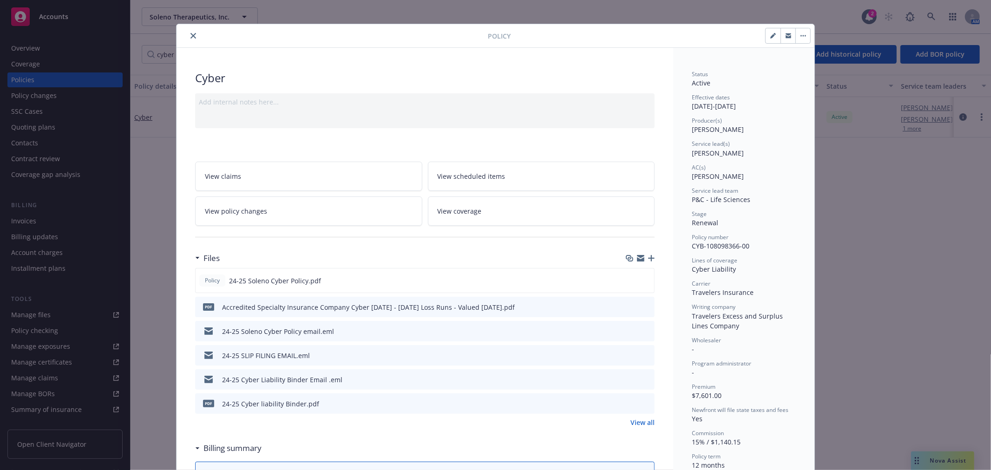
scroll to position [0, 0]
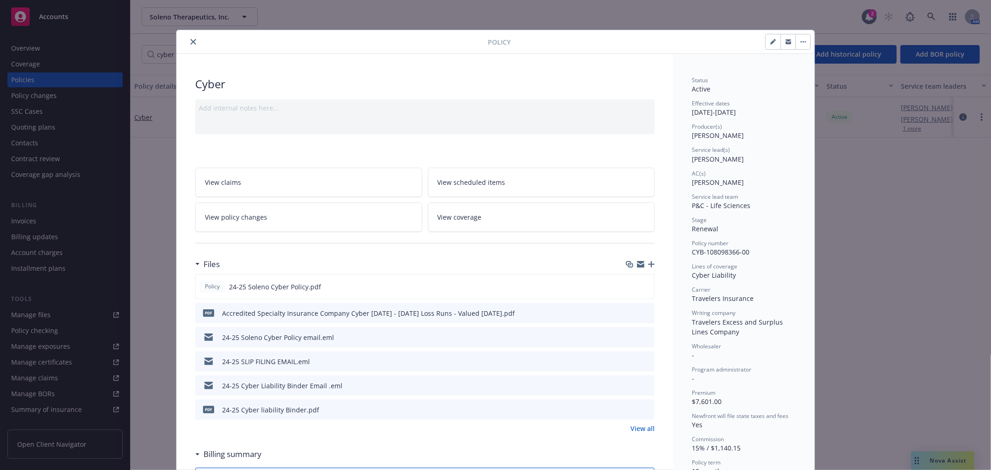
click at [190, 43] on icon "close" at bounding box center [193, 42] width 6 height 6
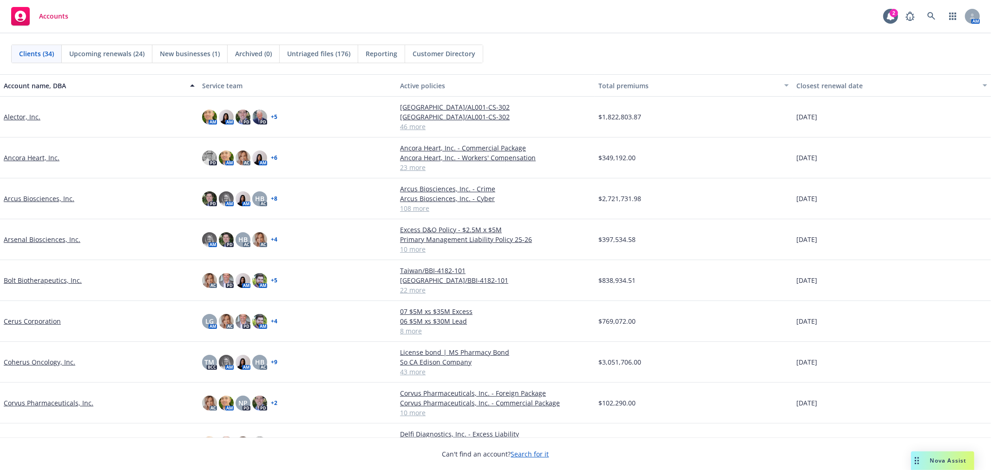
click at [53, 280] on link "Bolt Biotherapeutics, Inc." at bounding box center [43, 280] width 78 height 10
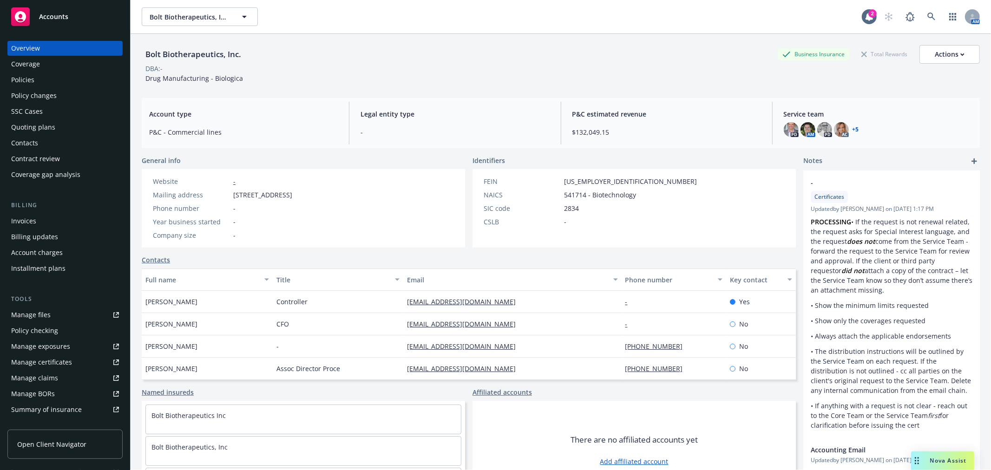
click at [36, 123] on div "Quoting plans" at bounding box center [33, 127] width 44 height 15
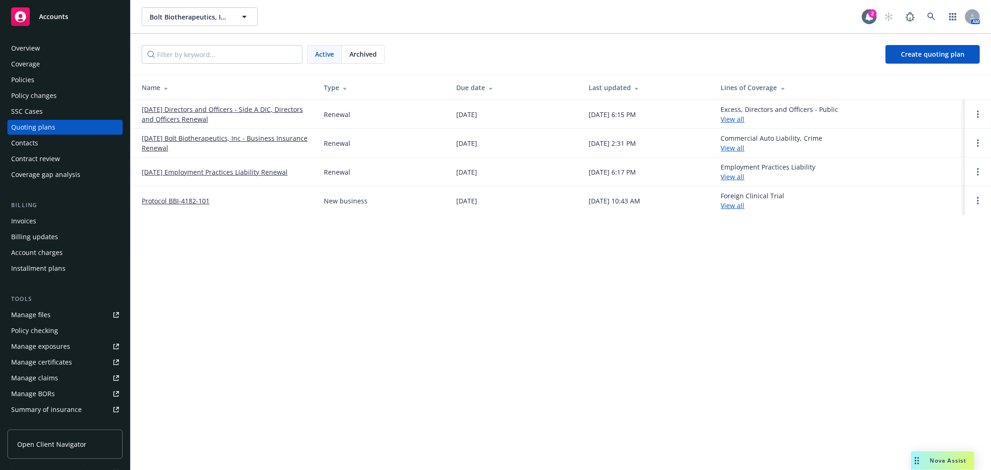
click at [254, 137] on link "11/15/25 Bolt Biotherapeutics, Inc - Business Insurance Renewal" at bounding box center [225, 143] width 167 height 20
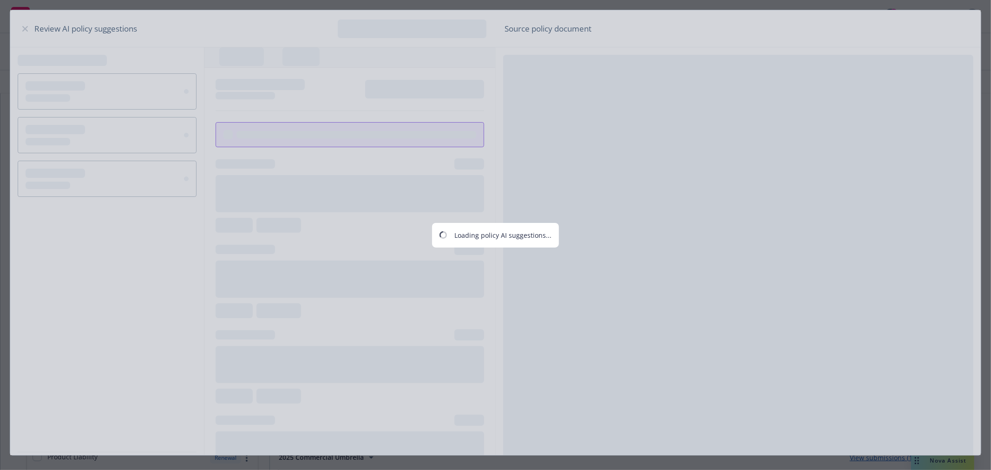
click at [25, 25] on div "Loading policy AI suggestions..." at bounding box center [495, 235] width 991 height 470
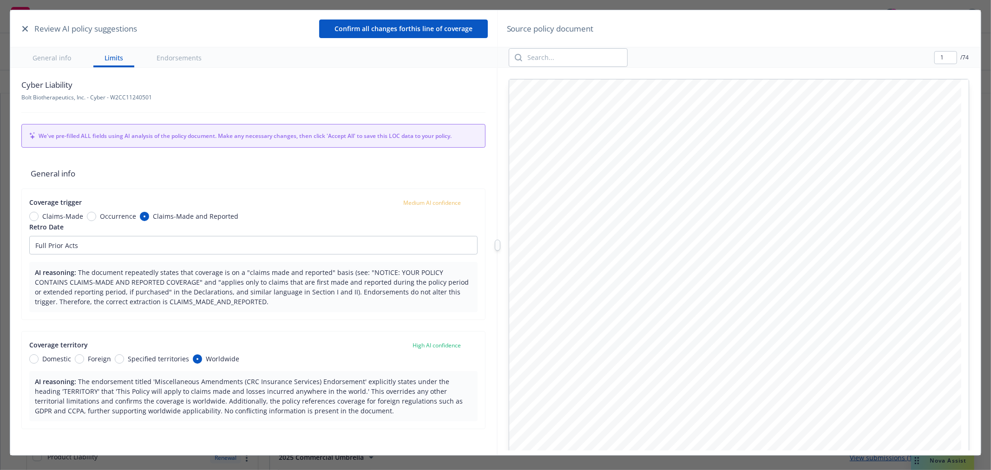
click at [23, 31] on icon "button" at bounding box center [25, 29] width 6 height 6
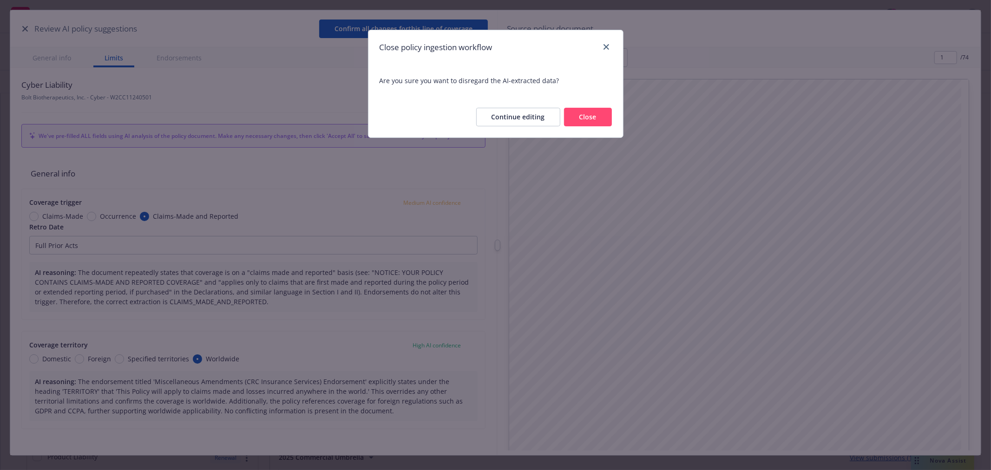
click at [581, 115] on button "Close" at bounding box center [588, 117] width 48 height 19
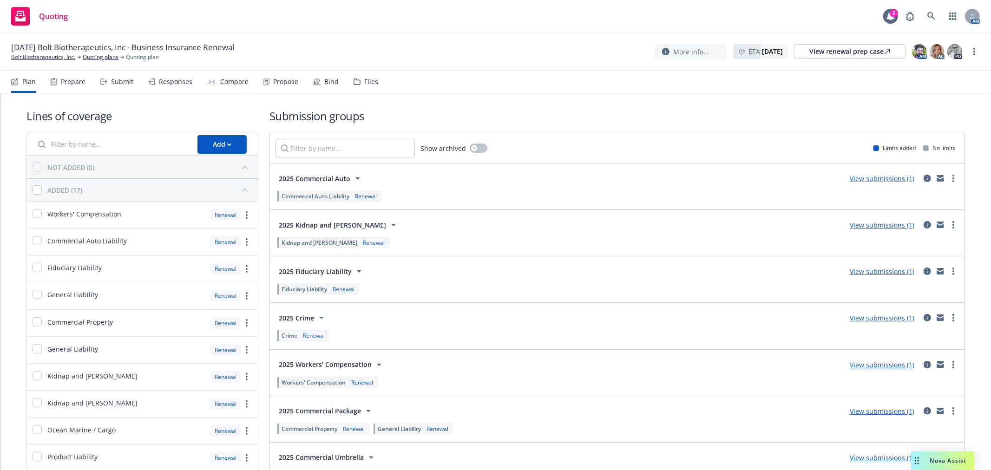
scroll to position [206, 0]
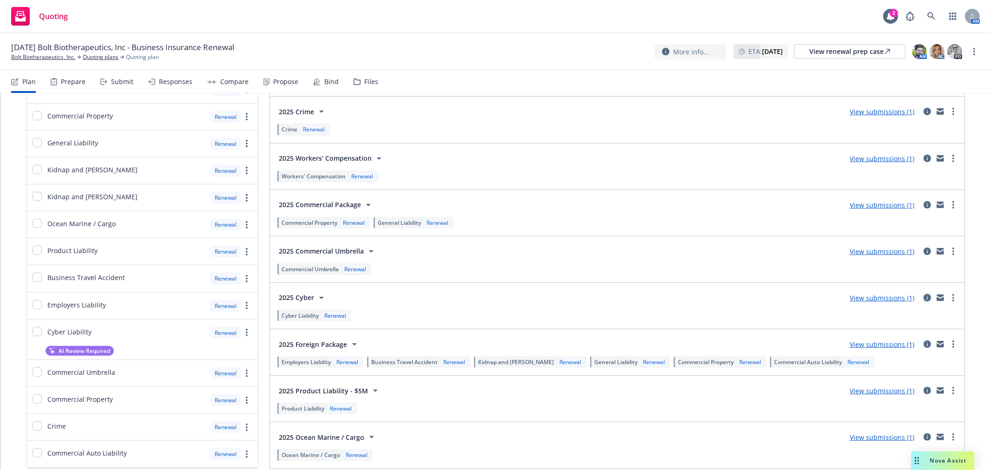
click at [923, 295] on icon "circleInformation" at bounding box center [926, 297] width 7 height 7
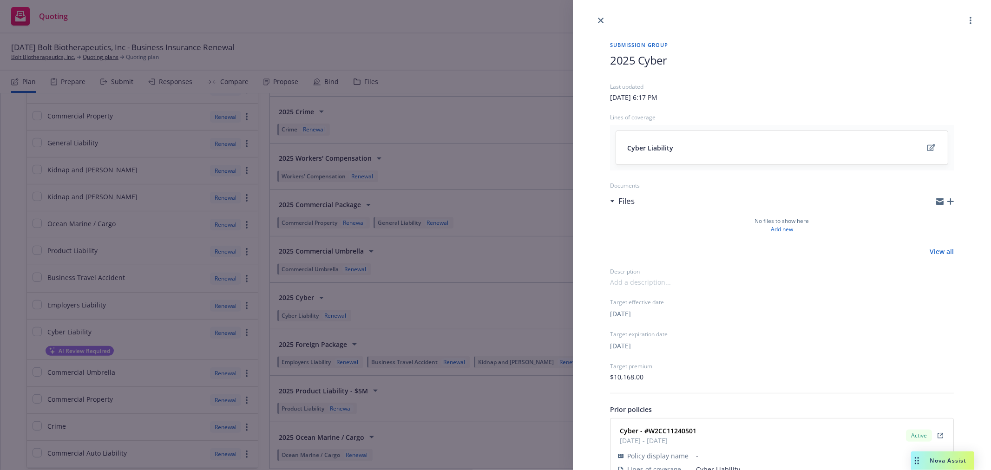
click at [456, 70] on div "Submission group 2025 Cyber Last updated [DATE] 6:17 PM Lines of coverage Cyber…" at bounding box center [495, 235] width 991 height 470
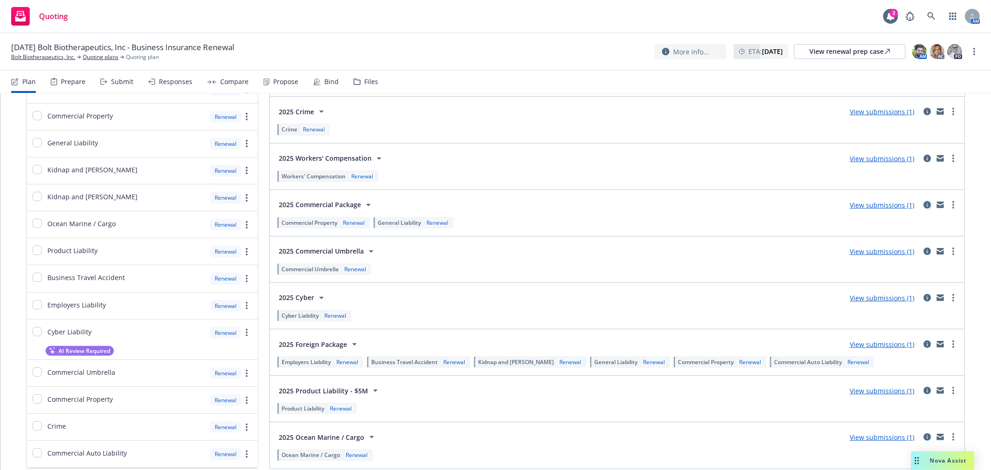
click at [923, 205] on icon "circleInformation" at bounding box center [926, 204] width 7 height 7
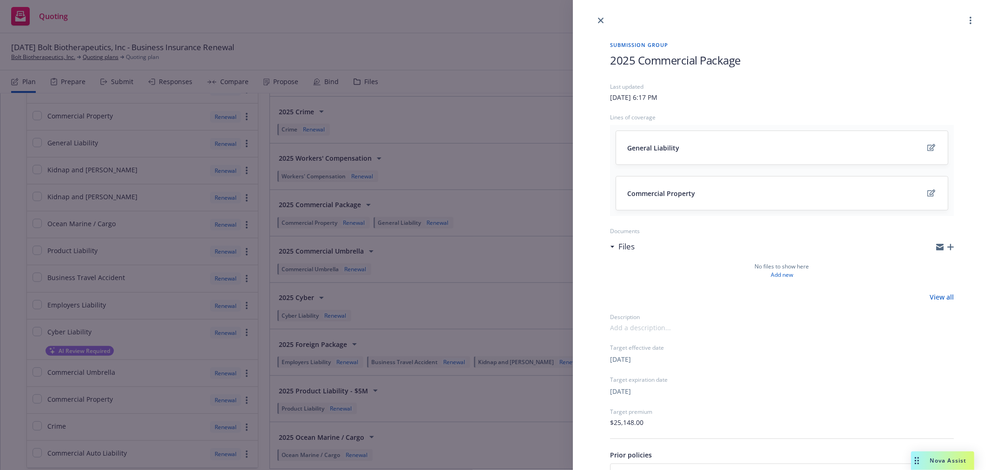
click at [414, 39] on div "Submission group 2025 Commercial Package Last updated [DATE] 6:17 PM Lines of c…" at bounding box center [495, 235] width 991 height 470
